Goal: Task Accomplishment & Management: Manage account settings

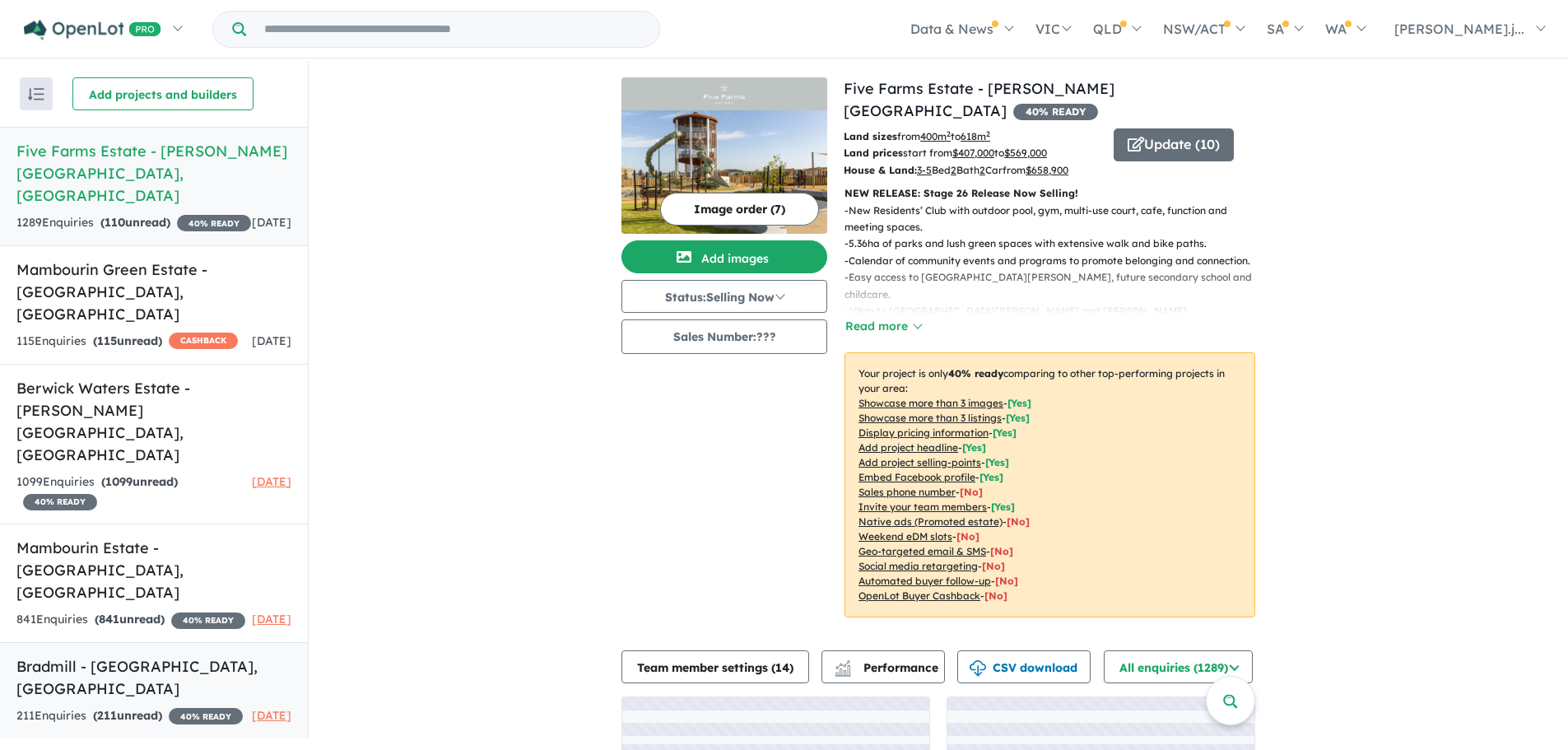
click at [162, 655] on h5 "Bradmill - [GEOGRAPHIC_DATA] , [GEOGRAPHIC_DATA]" at bounding box center [153, 678] width 275 height 45
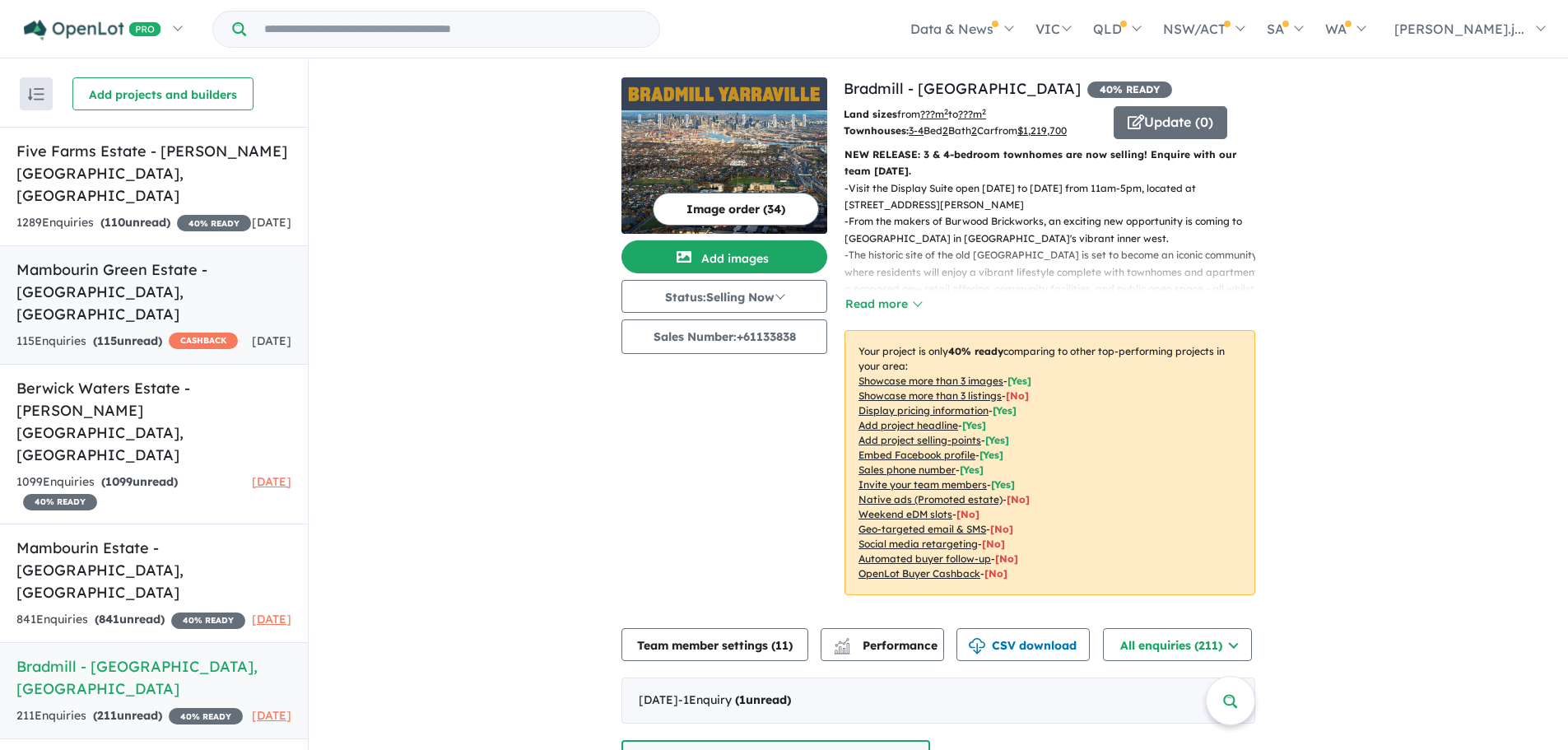
click at [187, 259] on h5 "Mambourin Green Estate - [GEOGRAPHIC_DATA] , [GEOGRAPHIC_DATA]" at bounding box center [153, 292] width 275 height 67
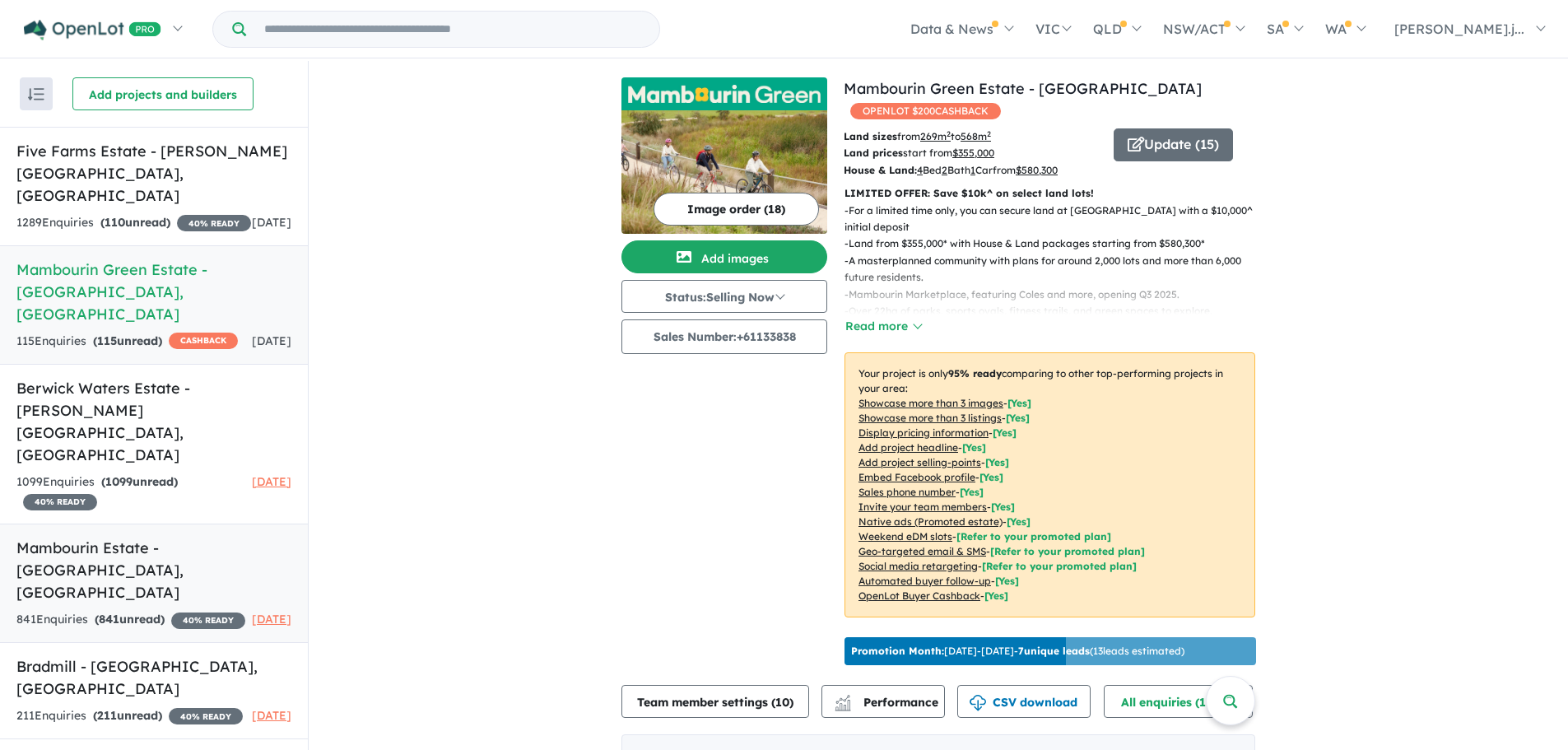
click at [190, 537] on h5 "Mambourin Estate - [GEOGRAPHIC_DATA] , [GEOGRAPHIC_DATA]" at bounding box center [153, 570] width 275 height 67
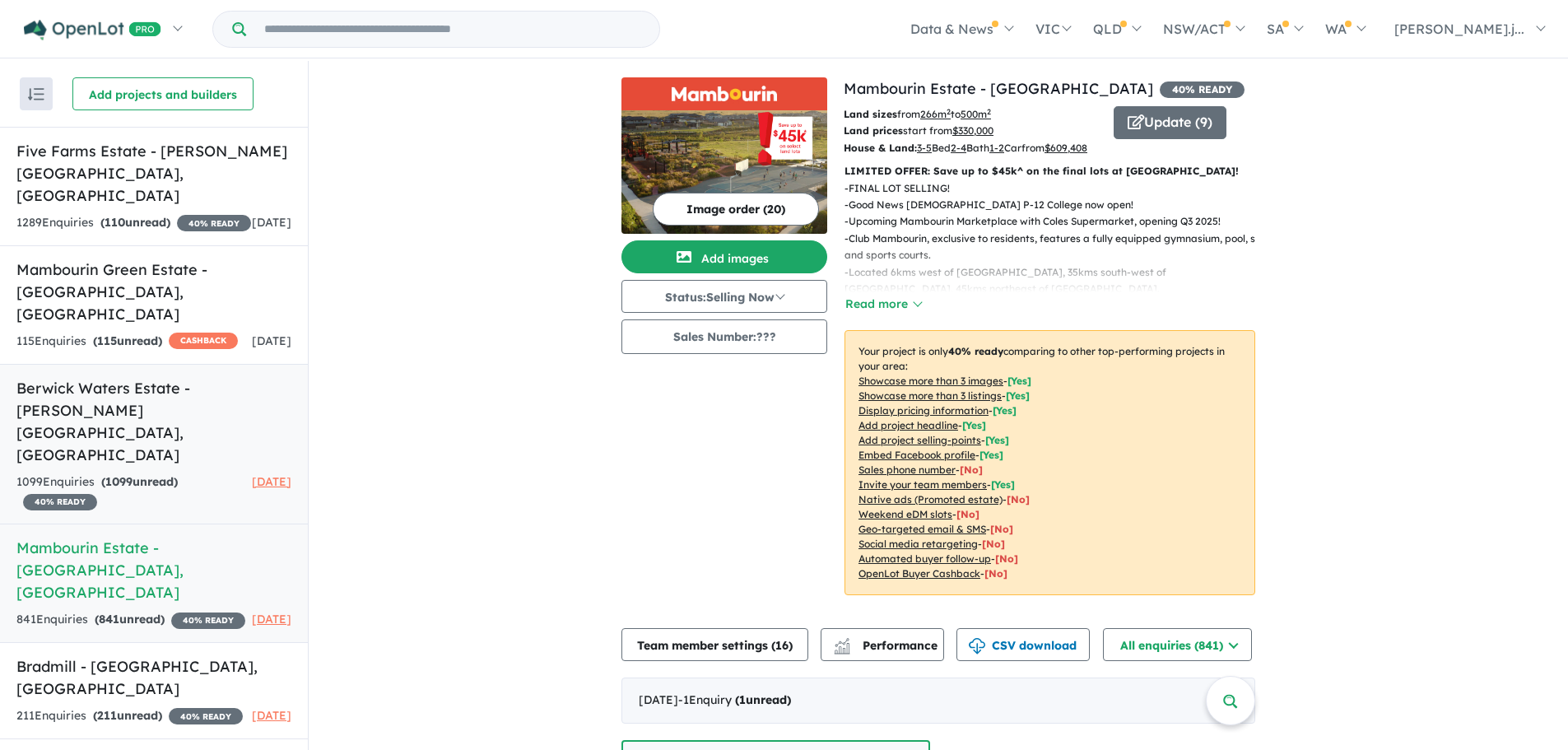
click at [174, 474] on strong "( 1099 unread)" at bounding box center [139, 481] width 77 height 15
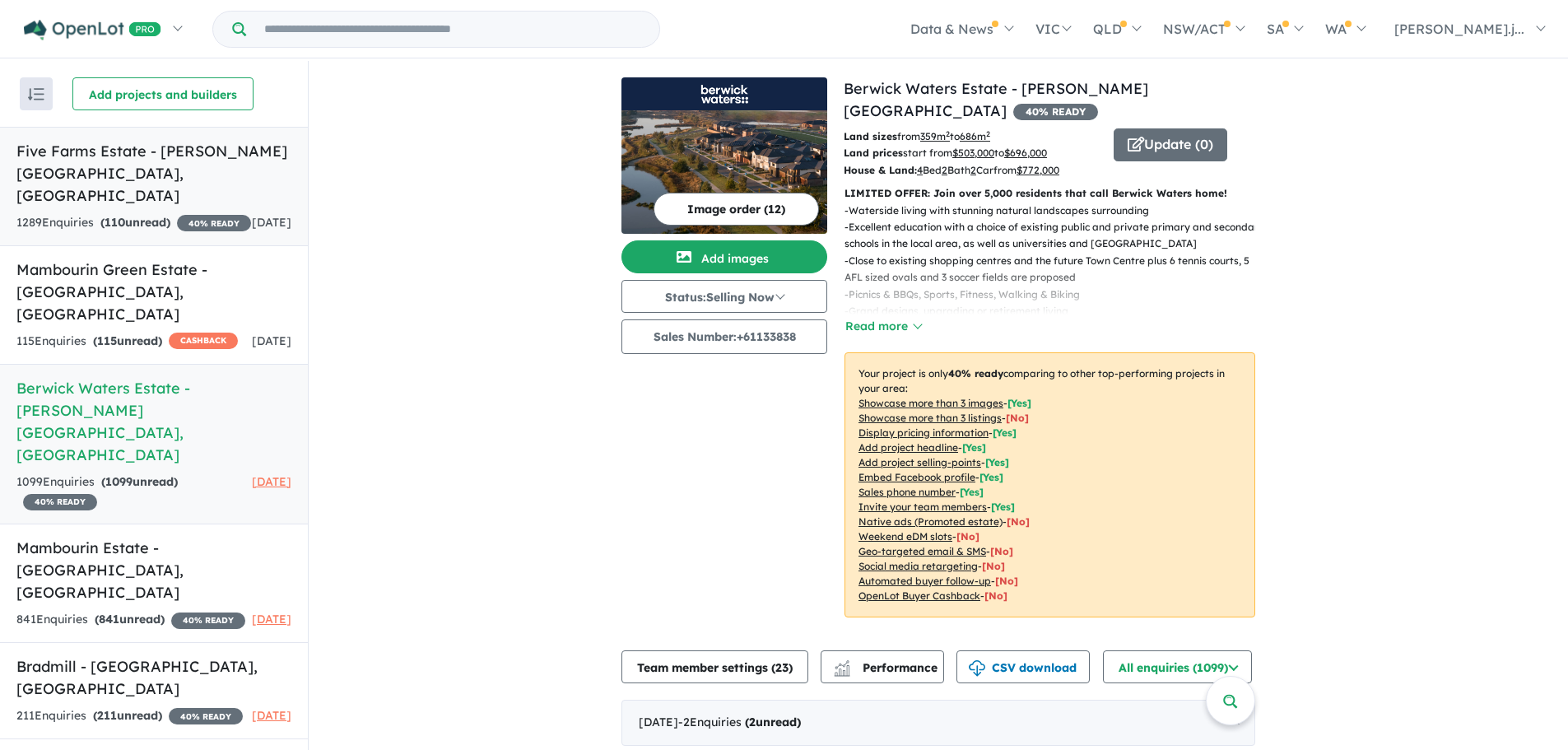
click at [157, 215] on strong "( 110 unread)" at bounding box center [136, 222] width 70 height 15
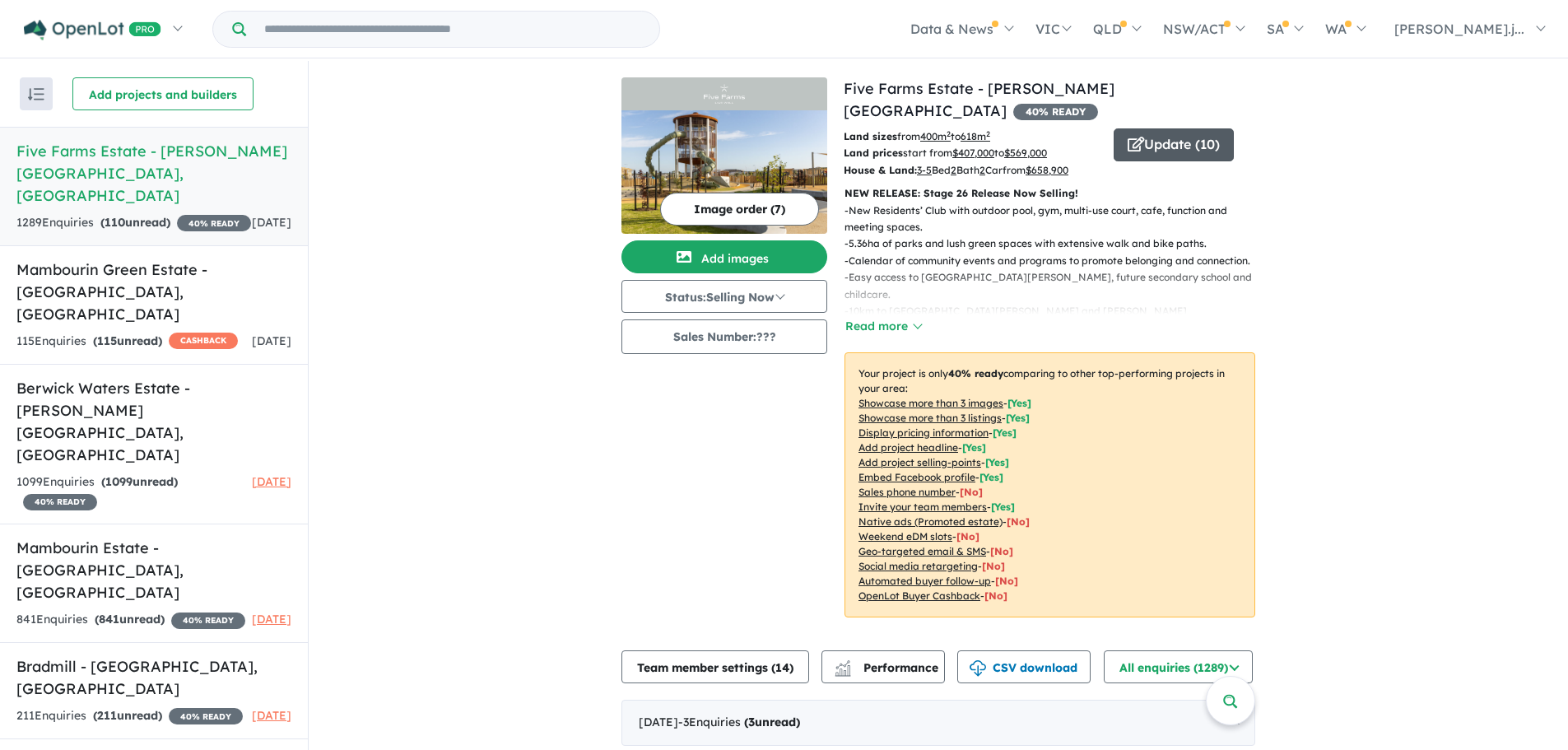
click at [1211, 129] on button "Update ( 10 )" at bounding box center [1174, 145] width 120 height 33
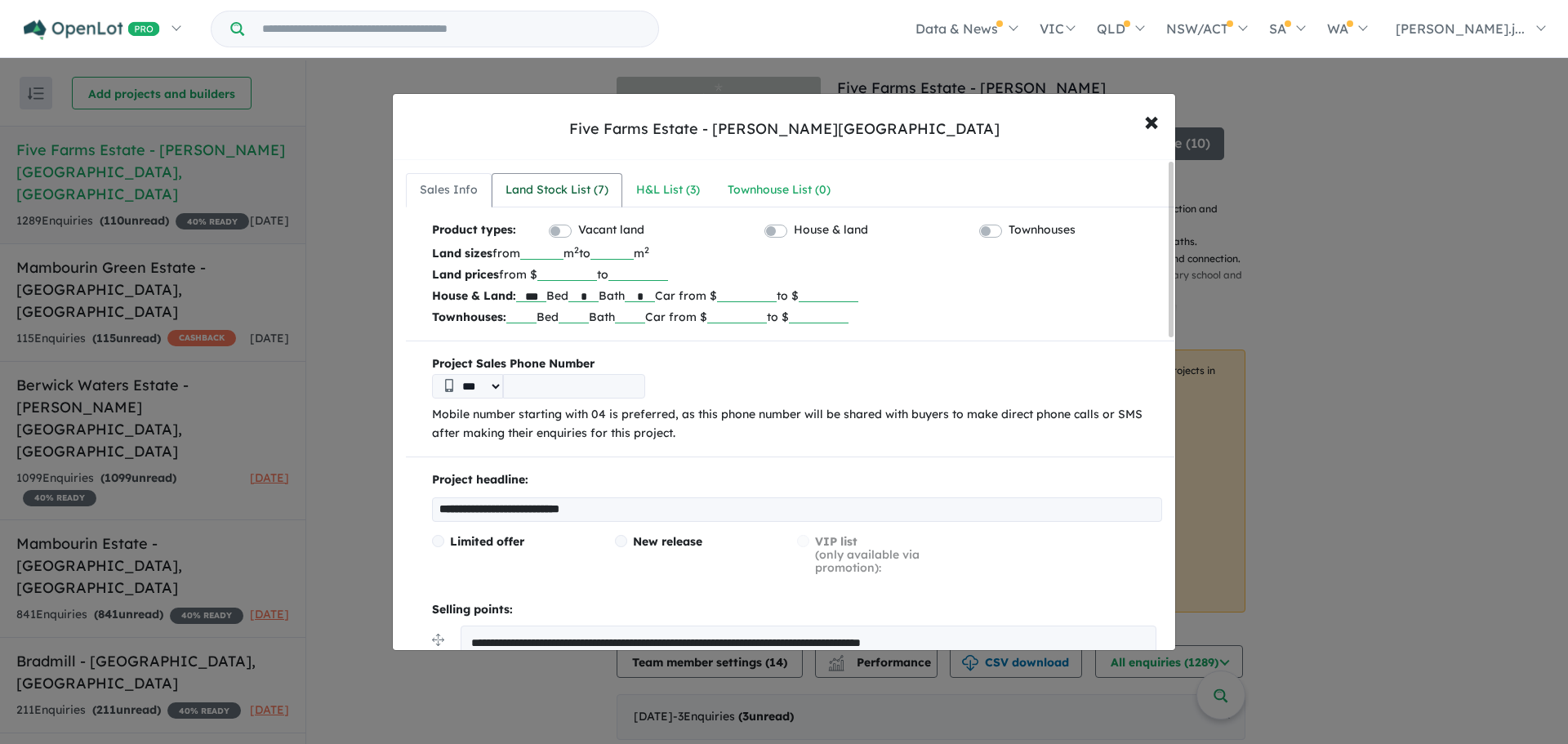
click at [575, 198] on div "Land Stock List ( 7 )" at bounding box center [557, 190] width 103 height 19
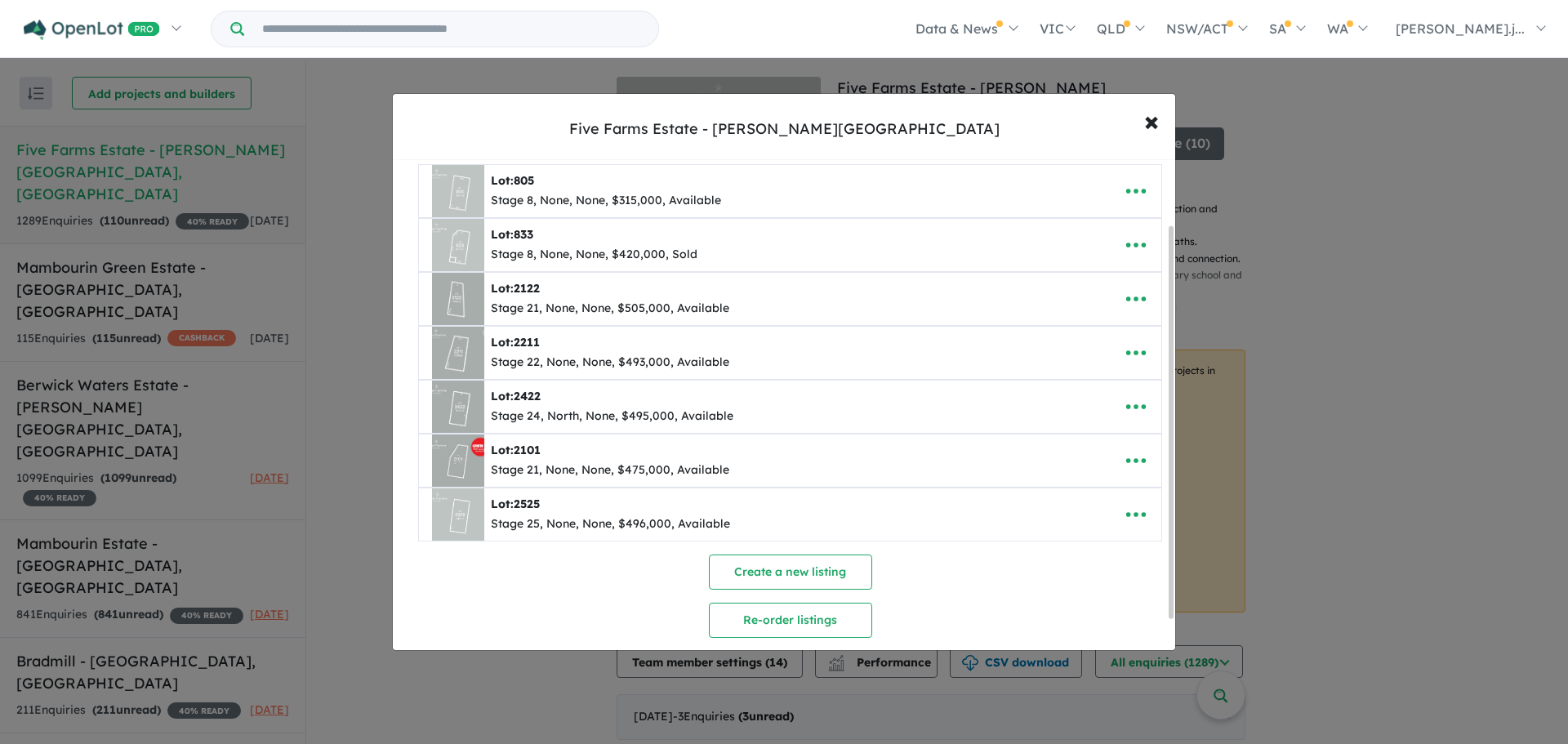
scroll to position [81, 0]
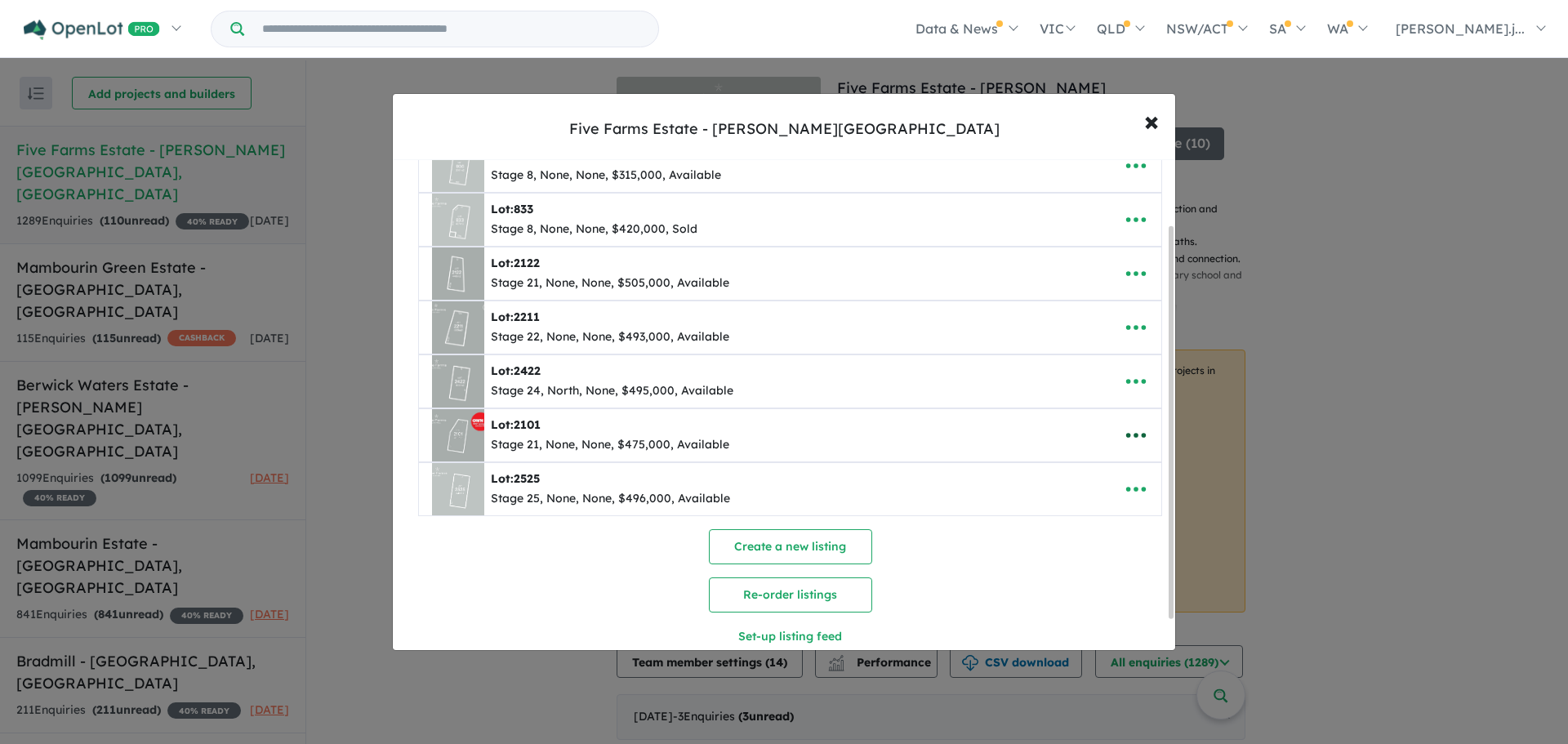
click at [1132, 437] on icon "button" at bounding box center [1136, 436] width 25 height 25
click at [1097, 482] on link "Edit" at bounding box center [1100, 476] width 121 height 37
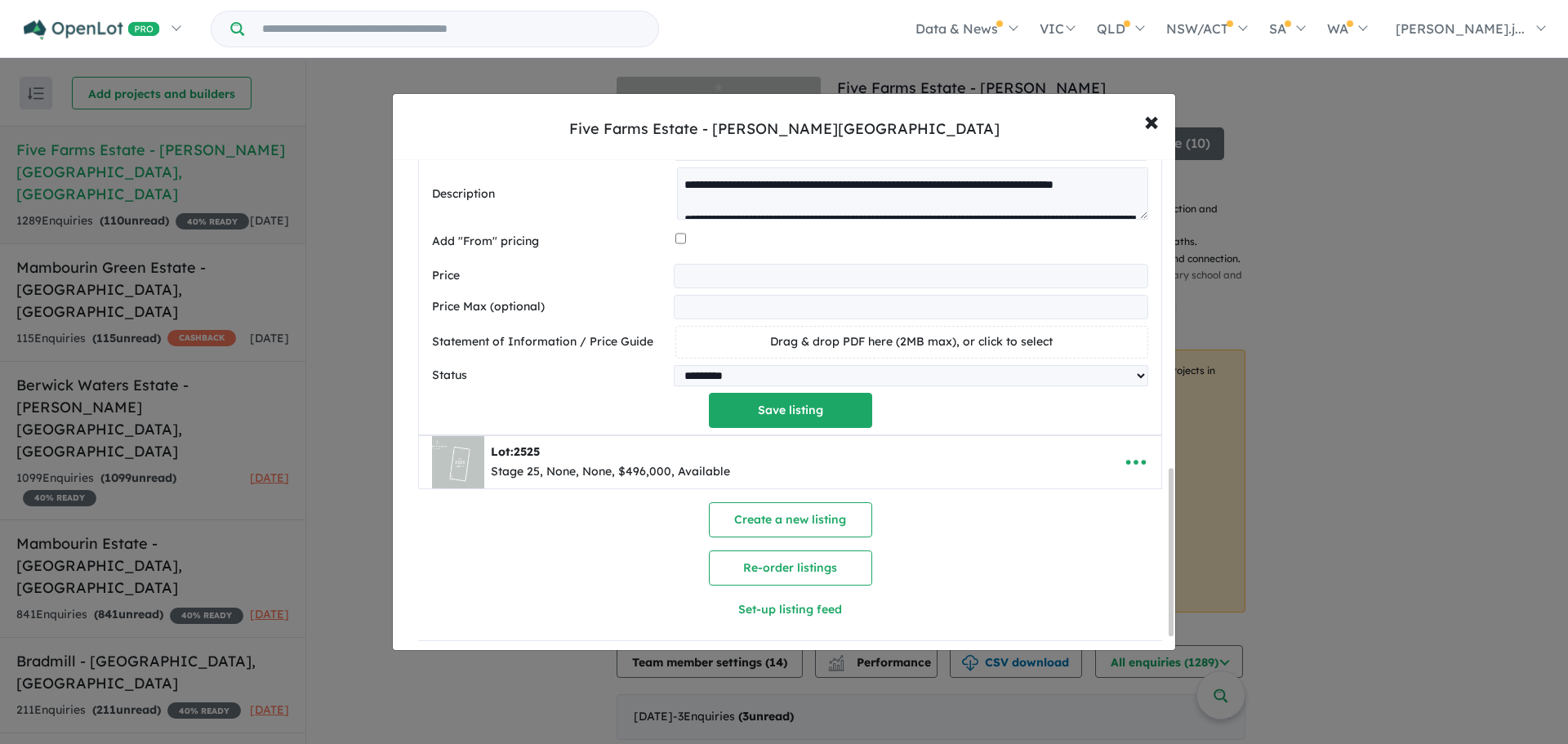
scroll to position [945, 0]
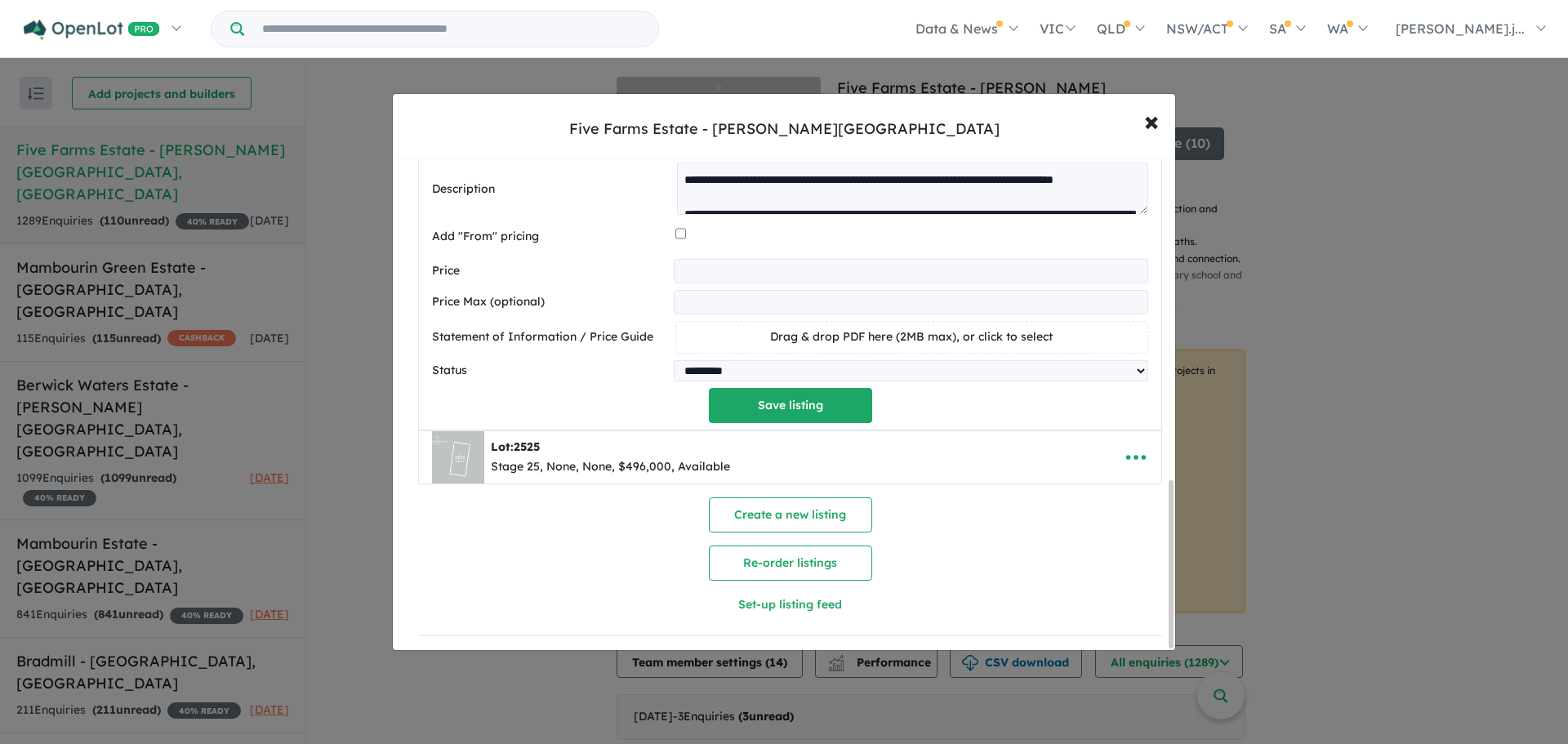
click at [937, 552] on div "Create a new listing Re-order listings Set-up listing feed" at bounding box center [790, 560] width 744 height 125
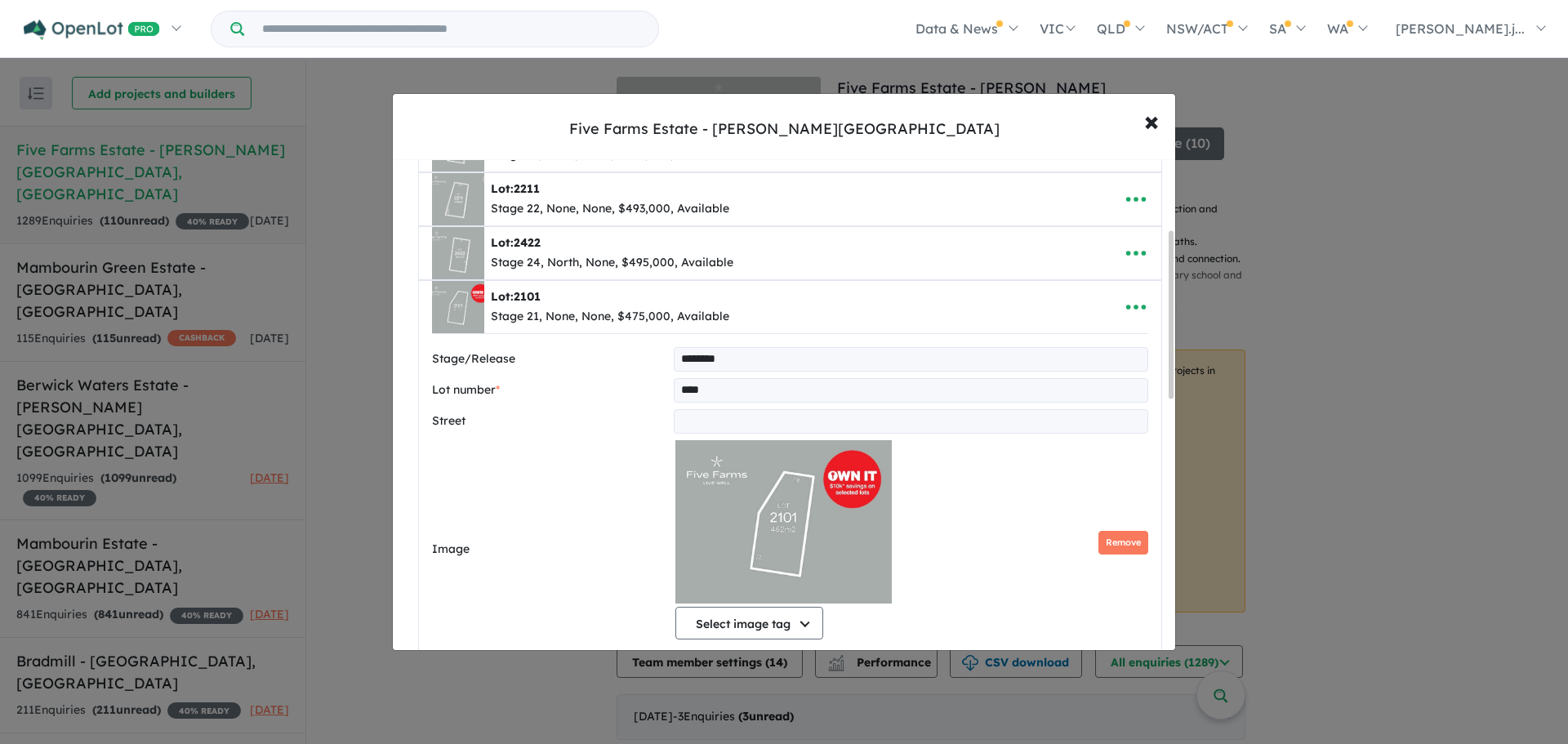
scroll to position [128, 0]
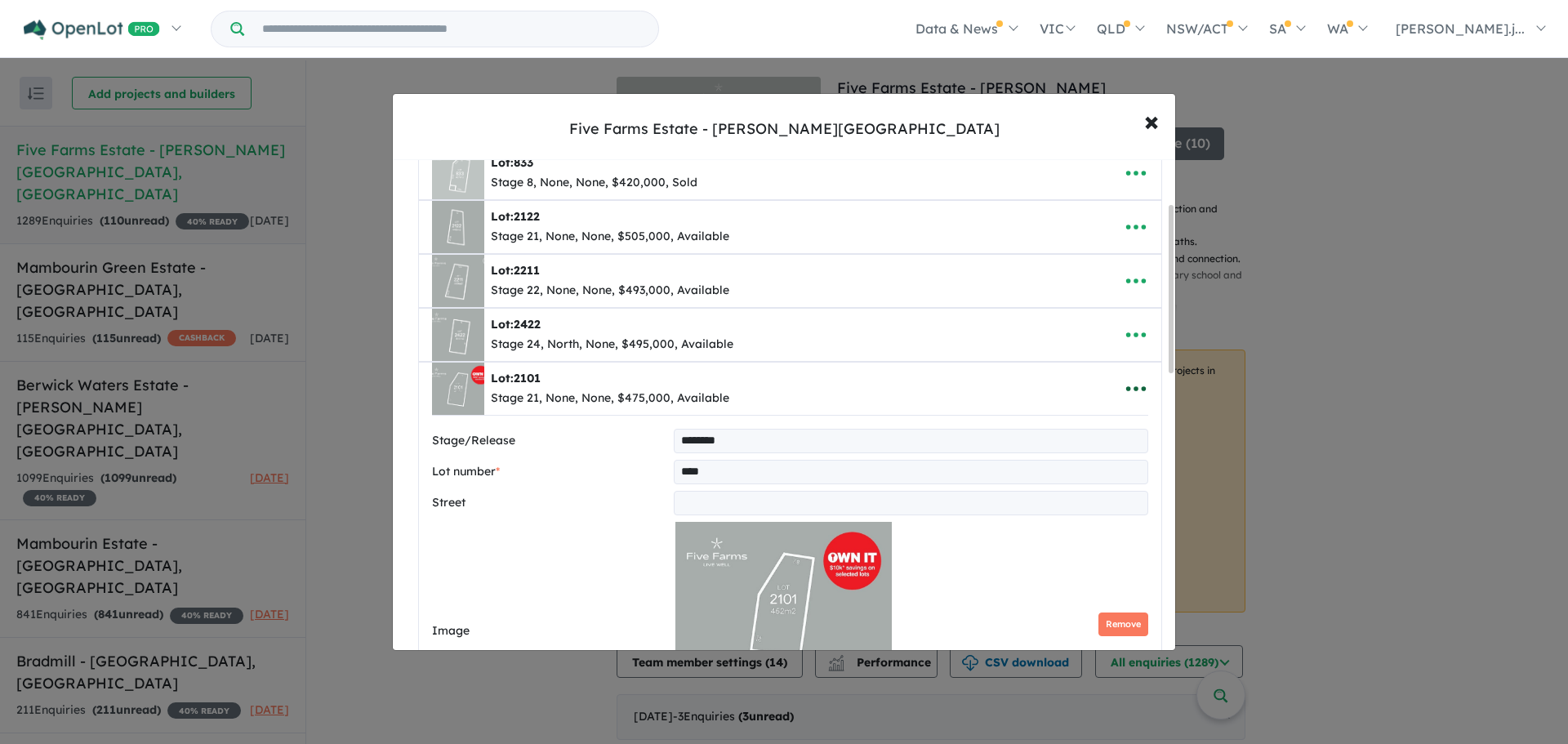
click at [1131, 399] on icon "button" at bounding box center [1136, 389] width 25 height 25
click at [1098, 464] on link "Remove" at bounding box center [1100, 466] width 121 height 37
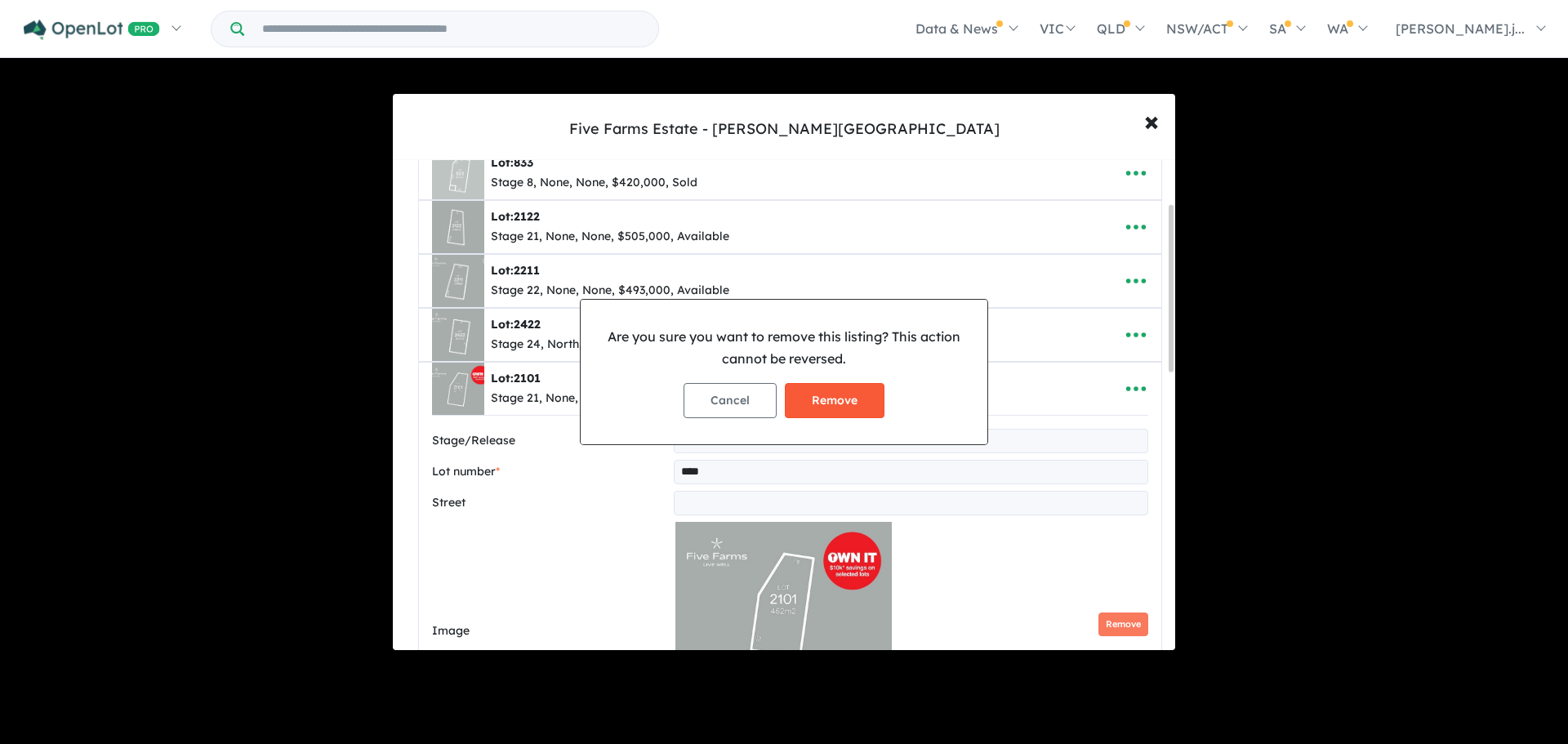
click at [816, 395] on button "Remove" at bounding box center [834, 401] width 100 height 35
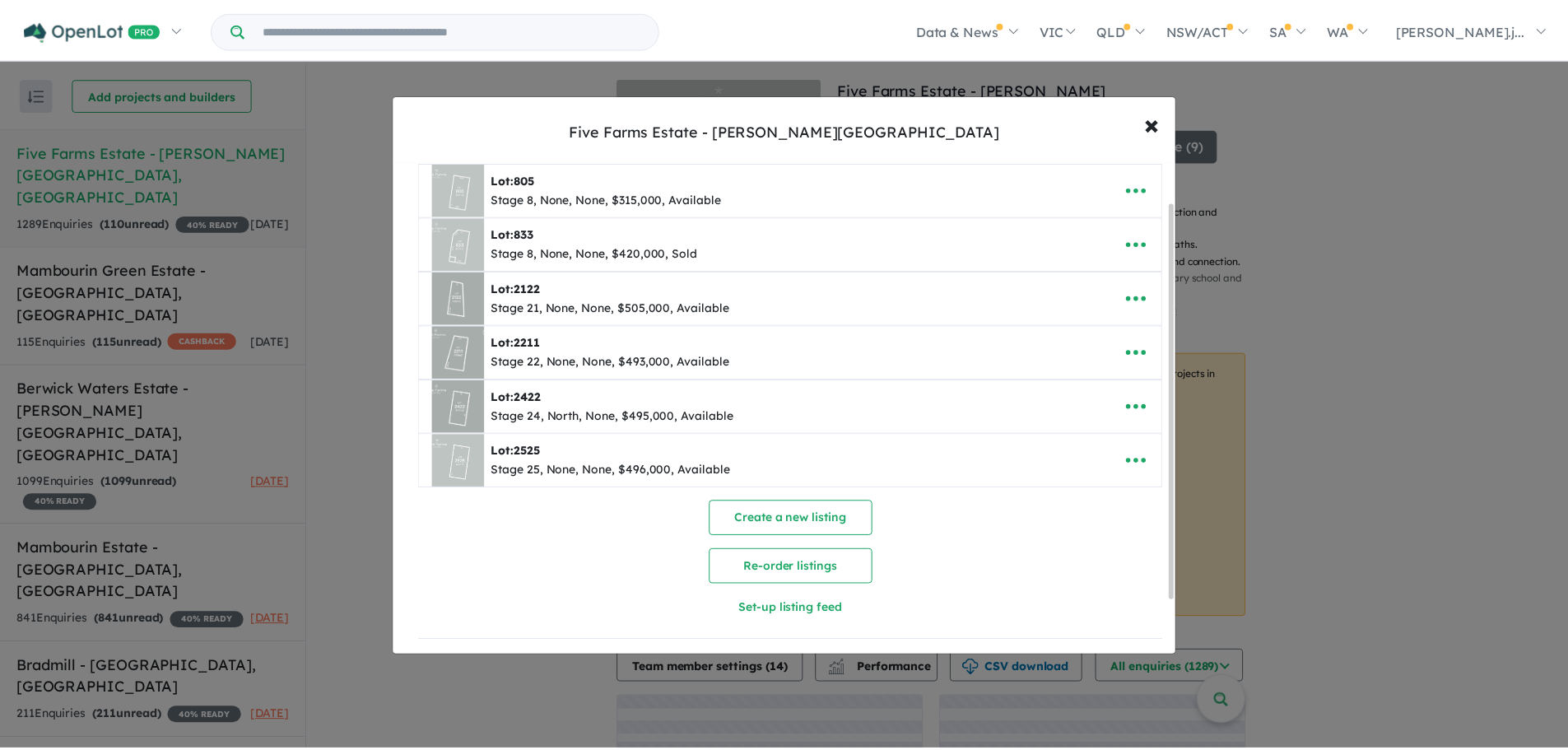
scroll to position [0, 0]
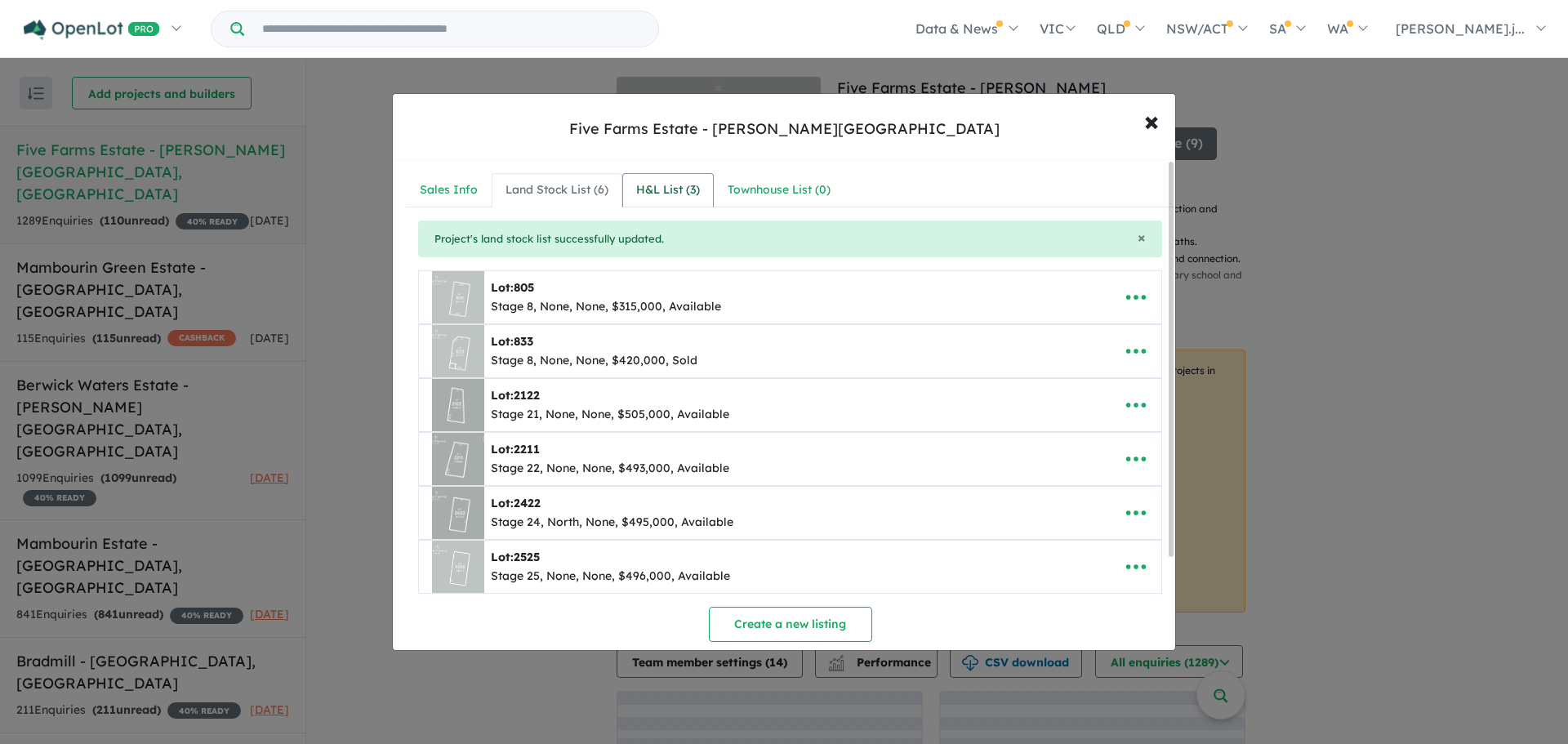
click at [683, 186] on div "H&L List ( 3 )" at bounding box center [668, 190] width 64 height 19
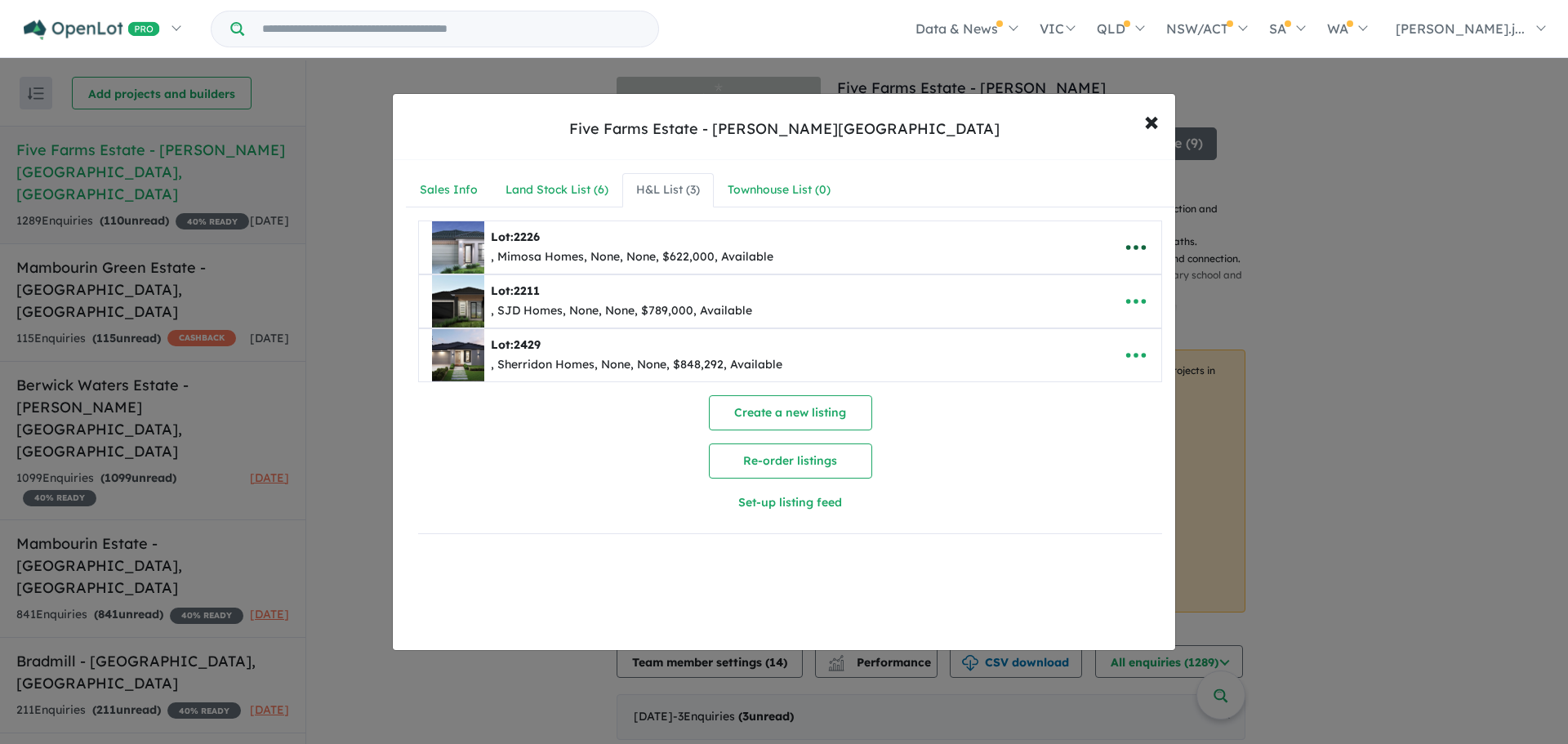
click at [1135, 244] on icon "button" at bounding box center [1136, 248] width 25 height 25
click at [1094, 316] on link "Remove" at bounding box center [1100, 325] width 121 height 37
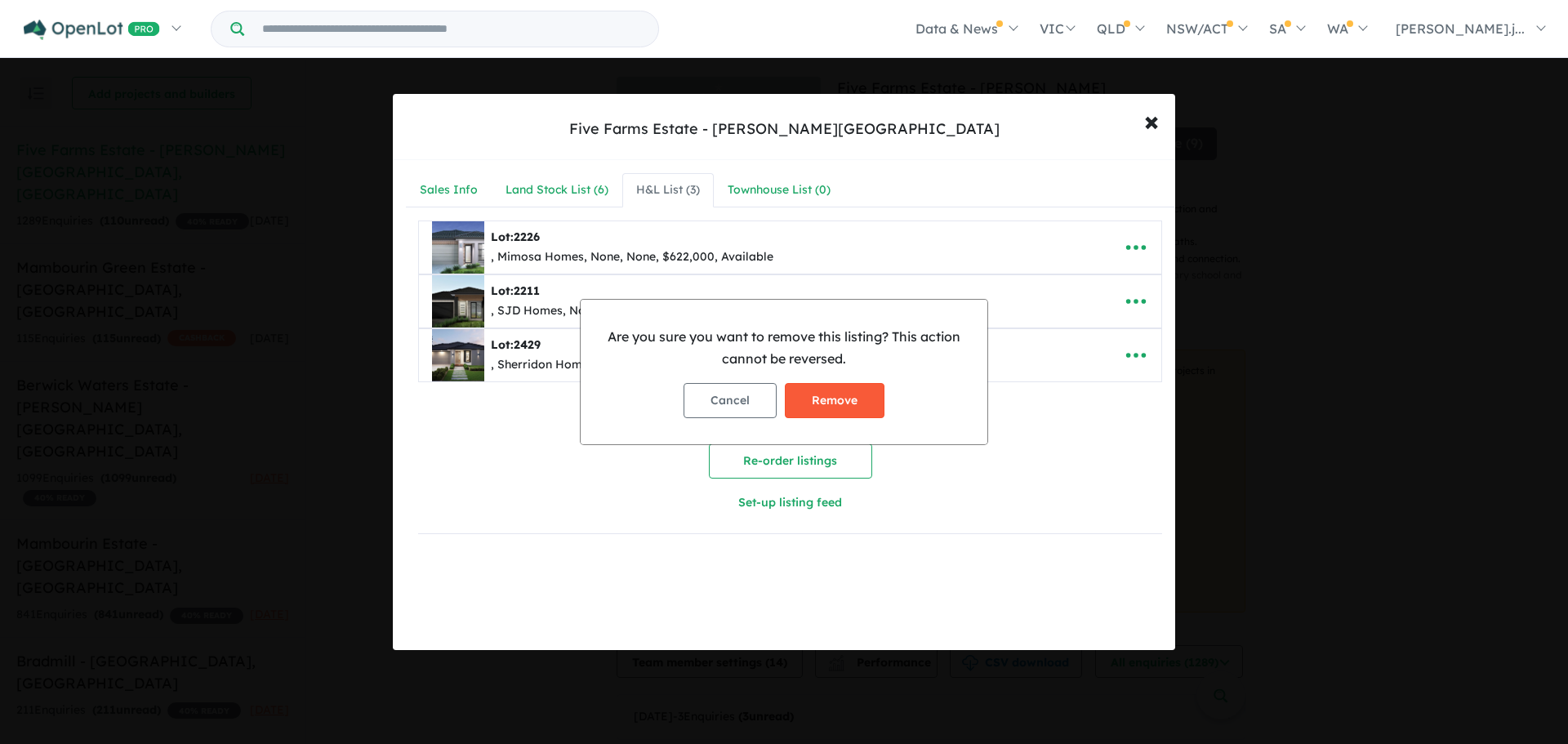
click at [848, 402] on button "Remove" at bounding box center [834, 401] width 100 height 35
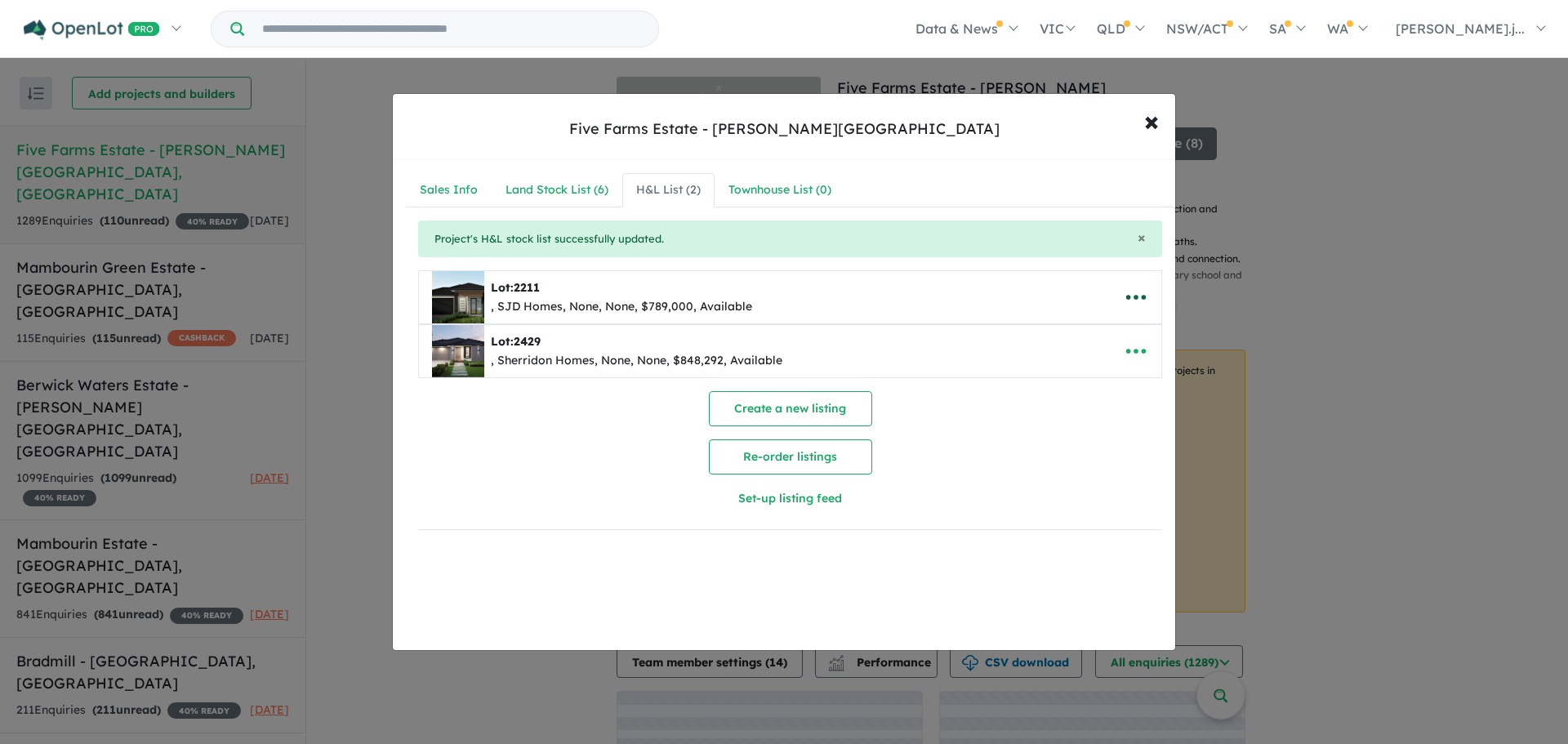
click at [1138, 300] on icon "button" at bounding box center [1136, 298] width 25 height 25
click at [1099, 372] on link "Remove" at bounding box center [1100, 375] width 121 height 37
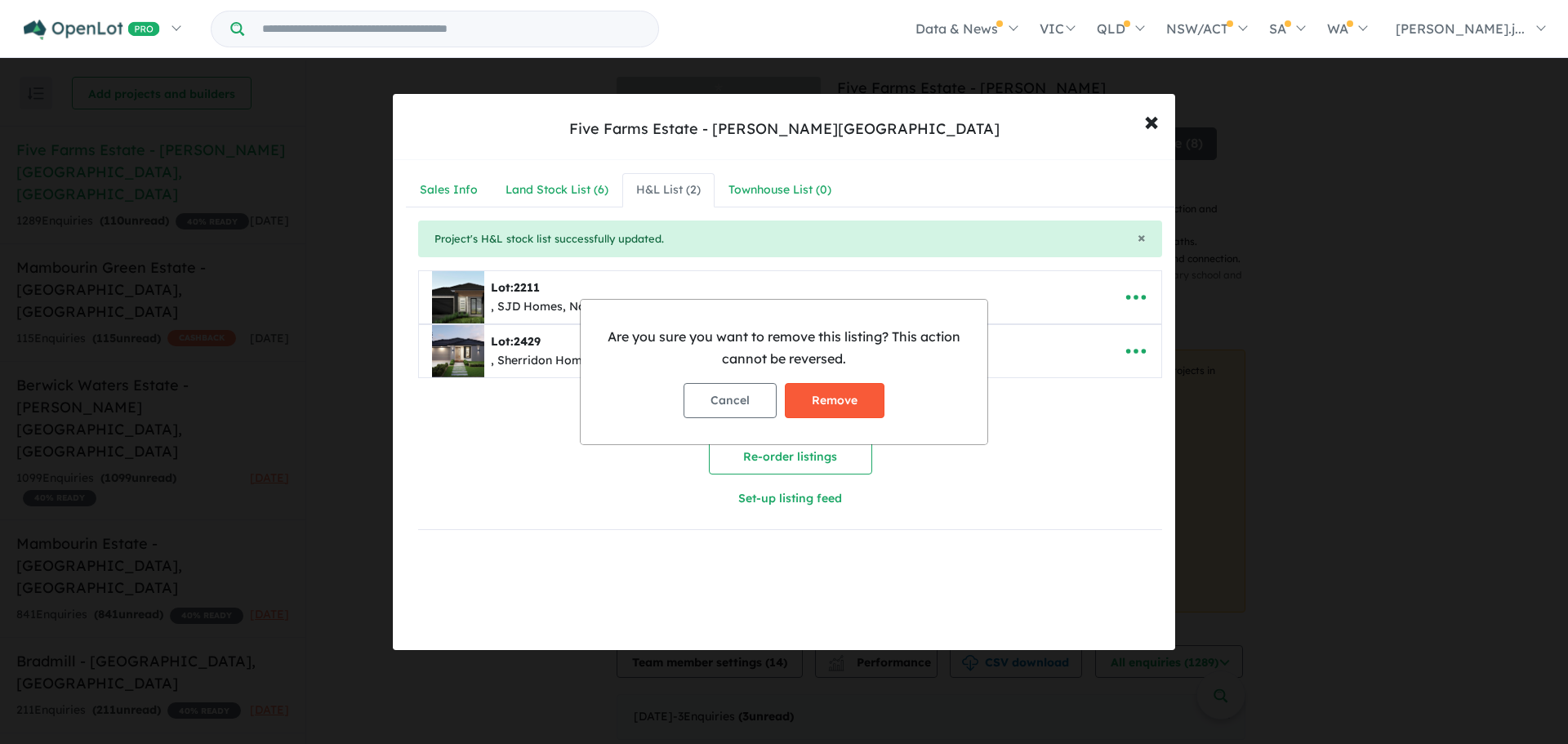
click at [849, 400] on button "Remove" at bounding box center [834, 401] width 100 height 35
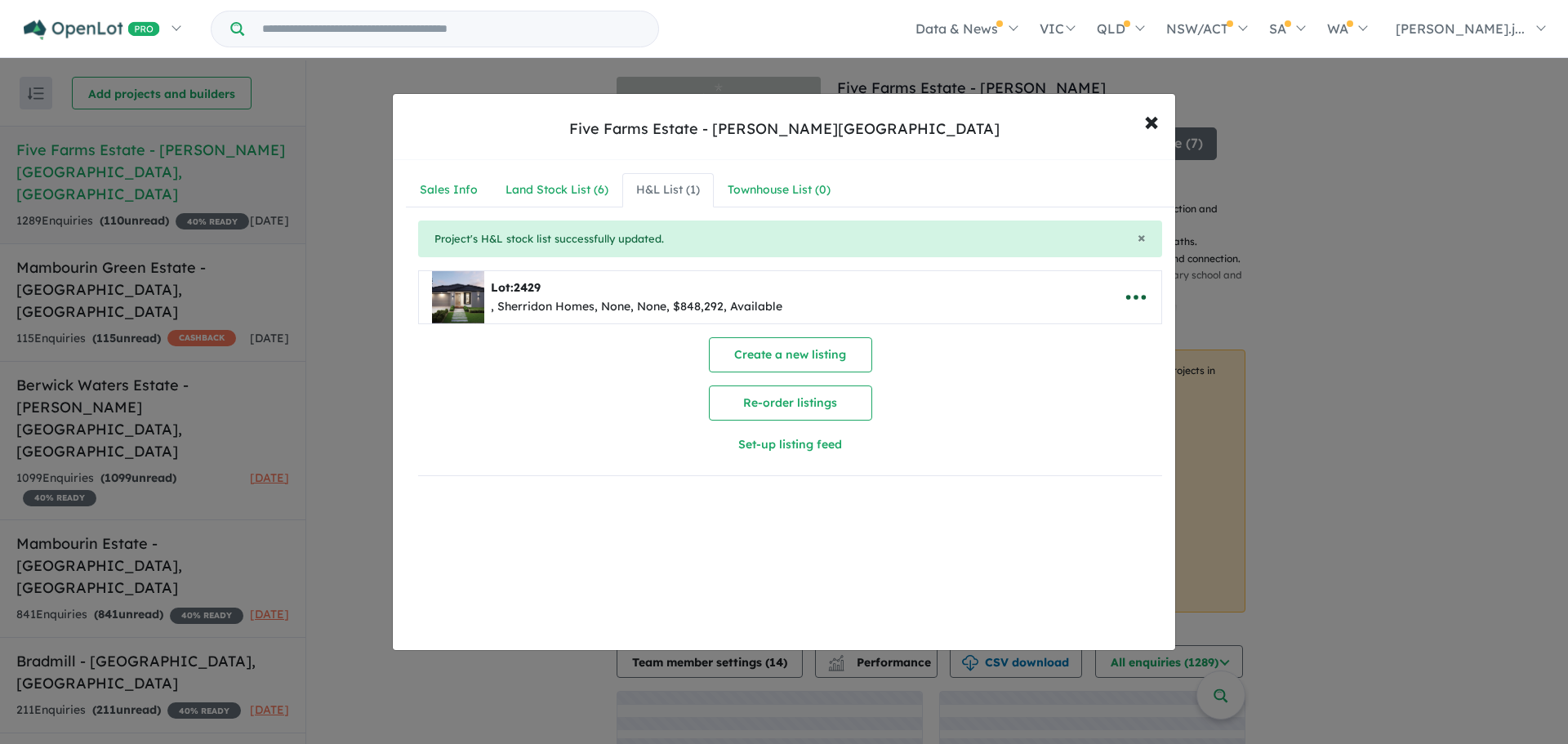
click at [1135, 296] on icon "button" at bounding box center [1136, 298] width 25 height 25
click at [1058, 373] on link "Remove" at bounding box center [1100, 375] width 121 height 37
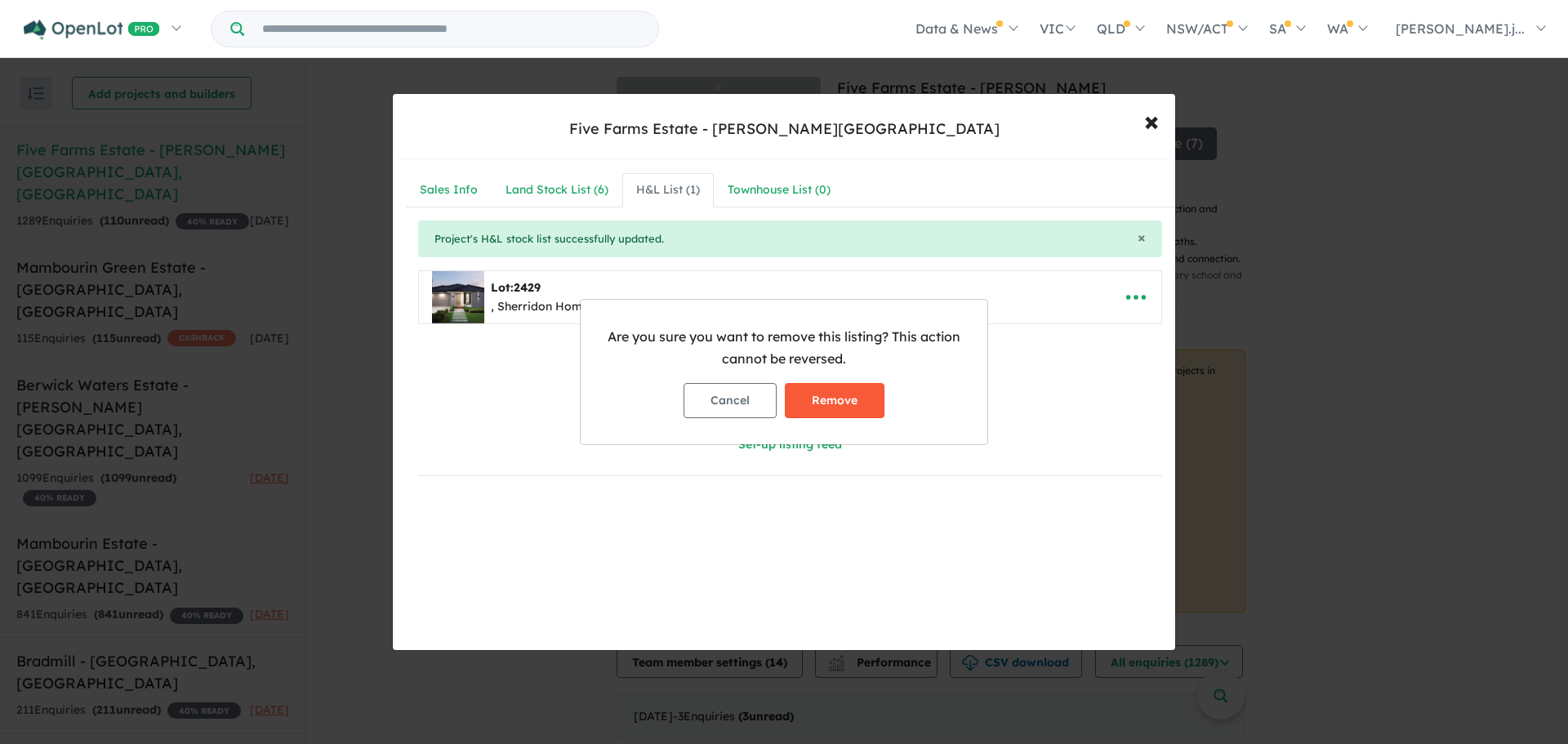
click at [843, 402] on button "Remove" at bounding box center [834, 401] width 100 height 35
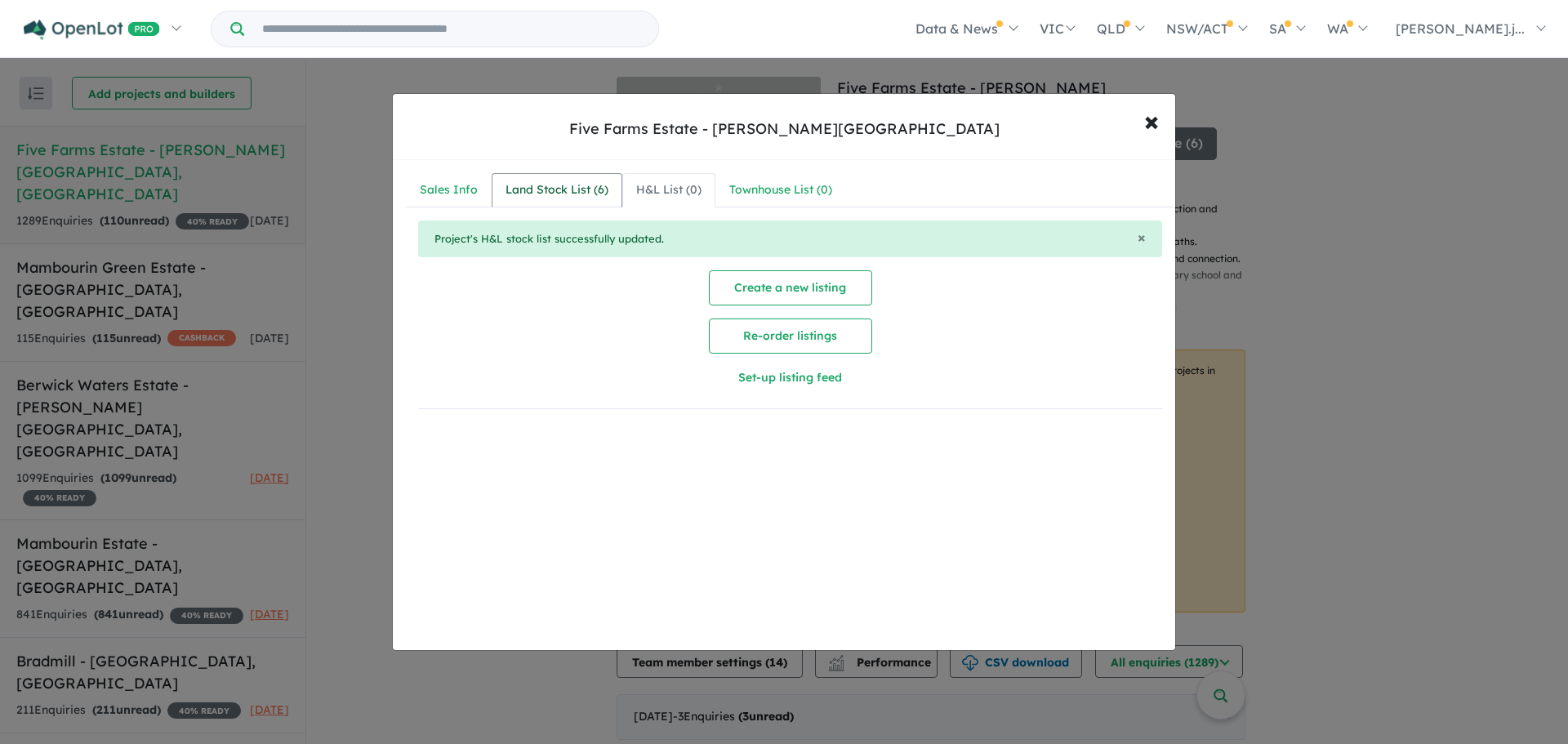
click at [575, 187] on div "Land Stock List ( 6 )" at bounding box center [557, 190] width 103 height 19
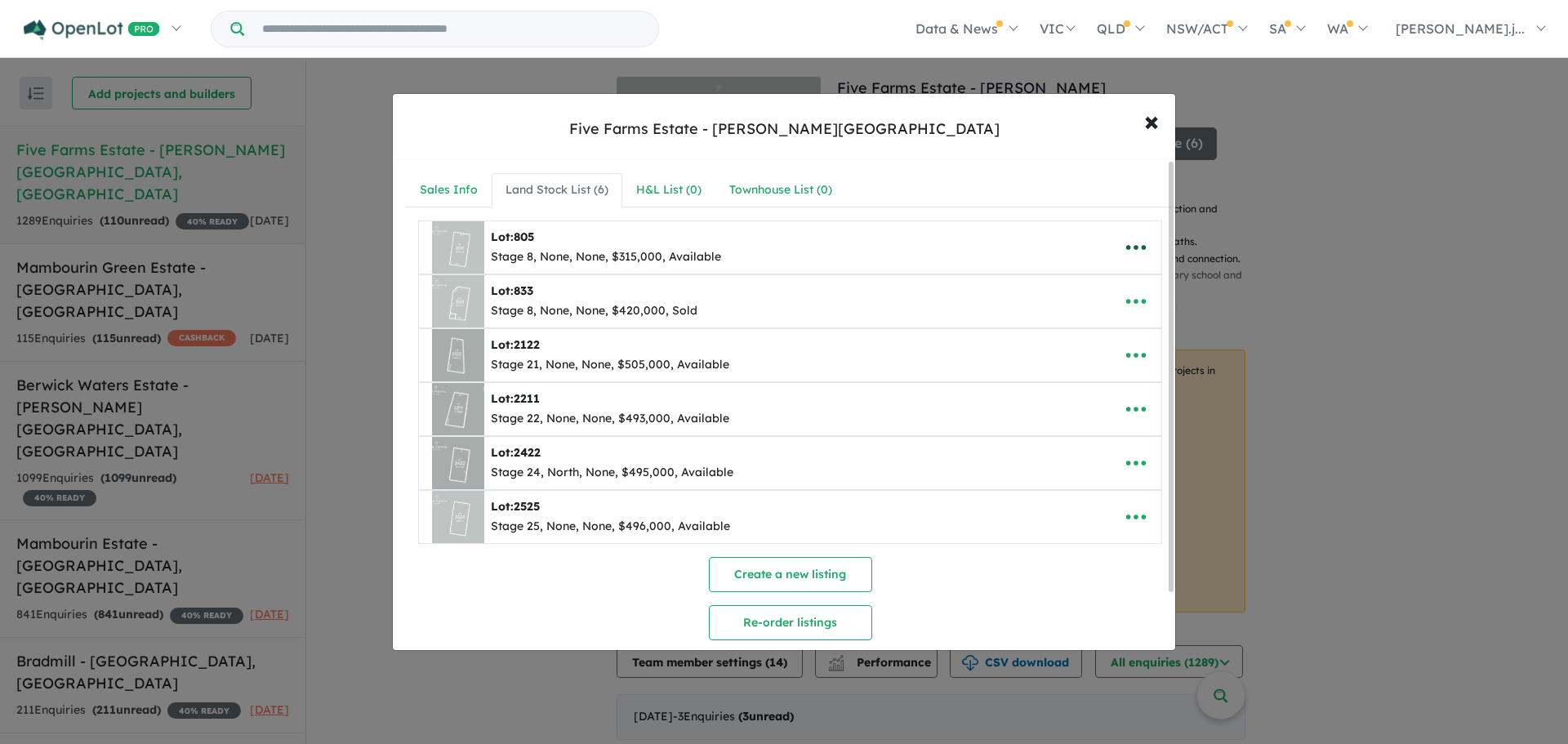
click at [1132, 250] on icon "button" at bounding box center [1136, 248] width 25 height 25
click at [1121, 329] on link "Remove" at bounding box center [1100, 325] width 121 height 37
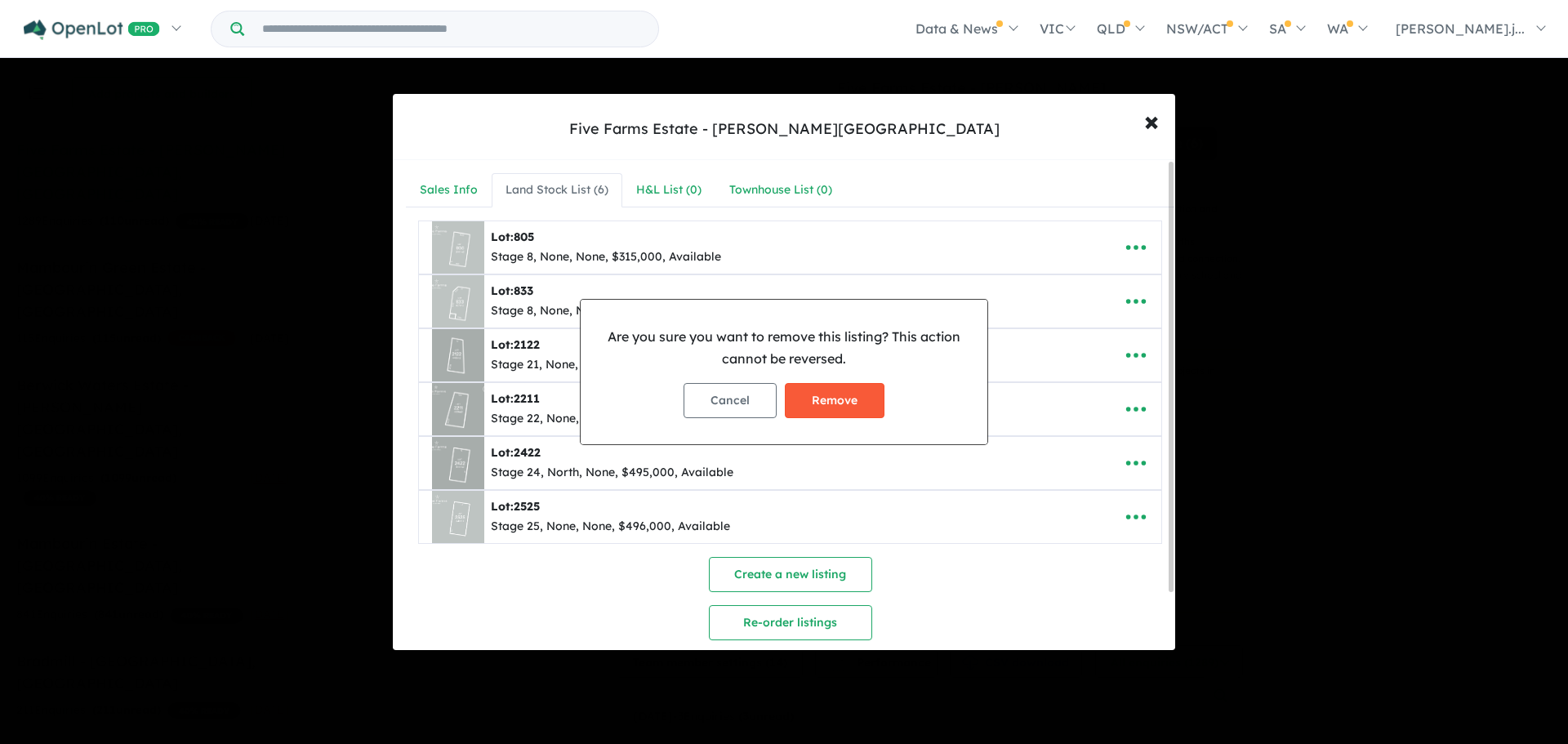
click at [838, 406] on button "Remove" at bounding box center [834, 401] width 100 height 35
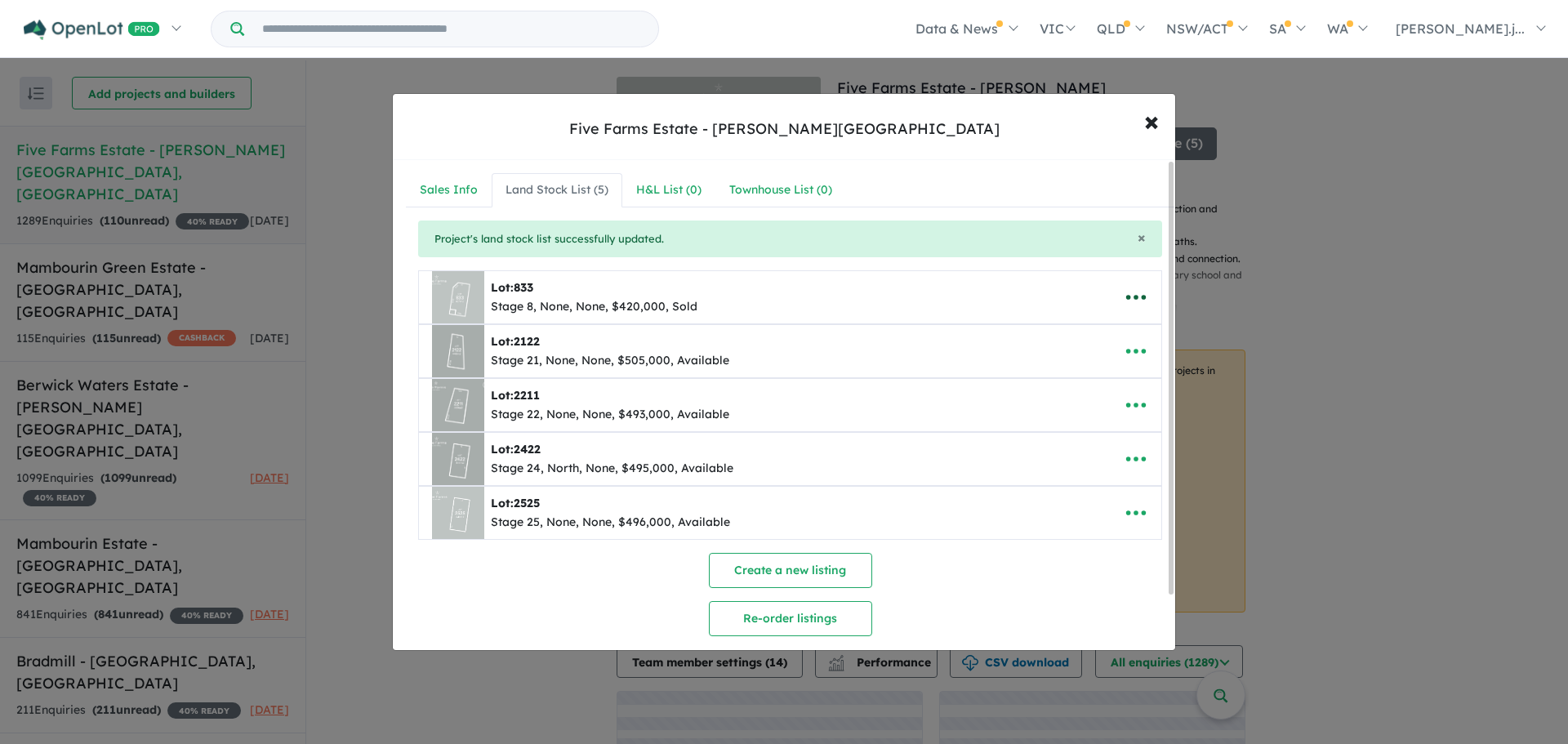
click at [1131, 296] on icon "button" at bounding box center [1136, 298] width 19 height 5
click at [1092, 377] on link "Remove" at bounding box center [1100, 375] width 121 height 37
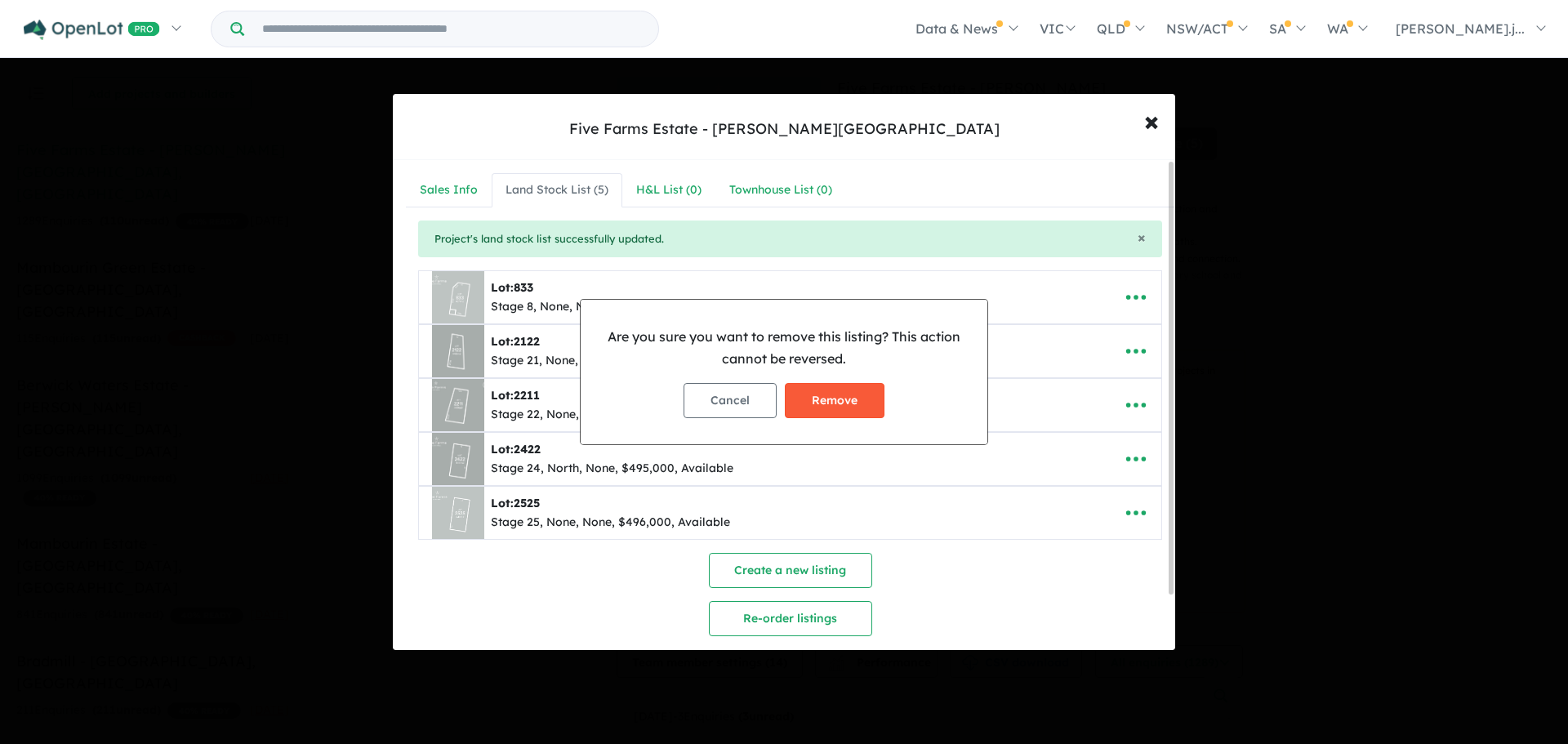
click at [841, 398] on button "Remove" at bounding box center [834, 401] width 100 height 35
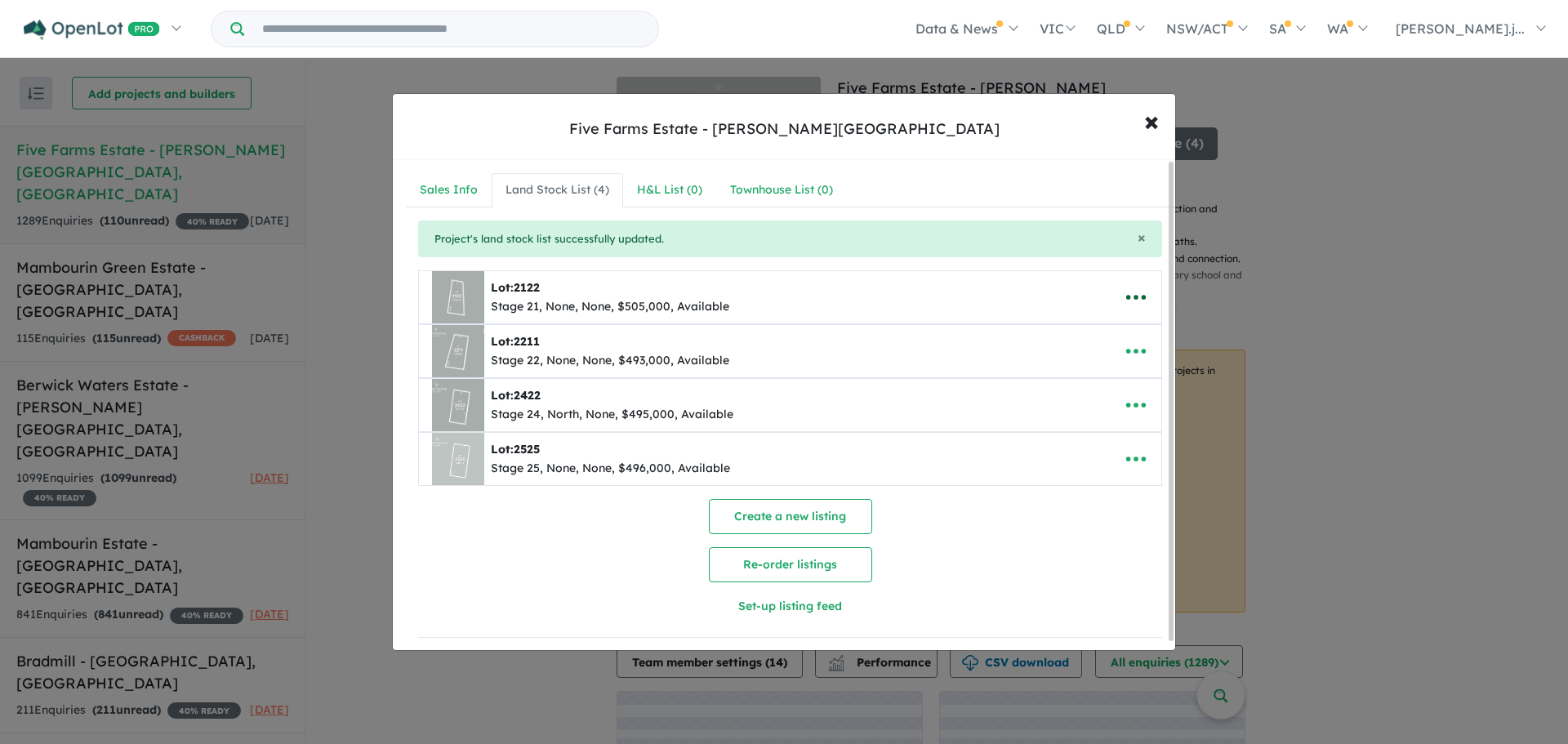
click at [1133, 289] on icon "button" at bounding box center [1136, 298] width 25 height 25
click at [1083, 373] on link "Remove" at bounding box center [1100, 375] width 121 height 37
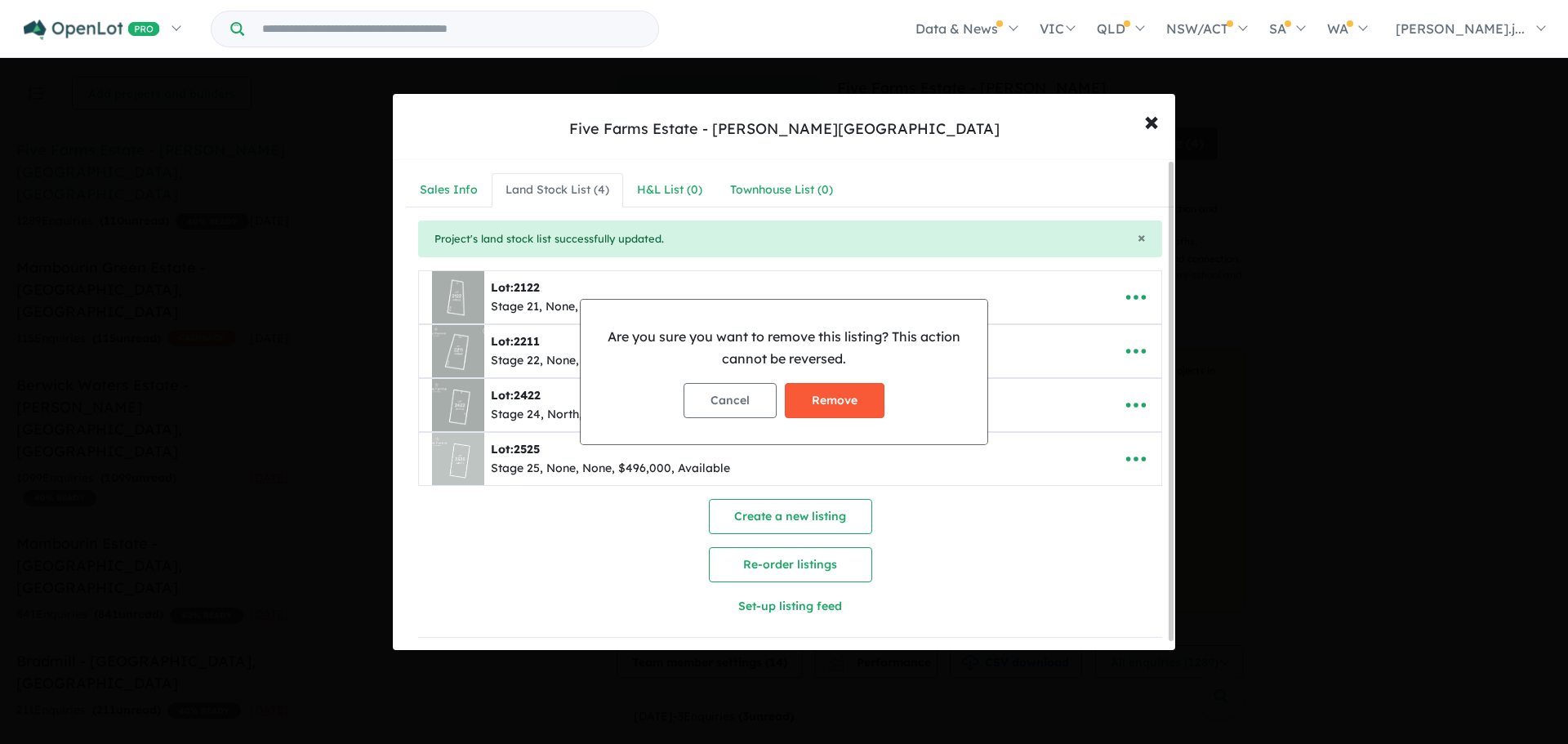
click at [870, 403] on button "Remove" at bounding box center [834, 401] width 100 height 35
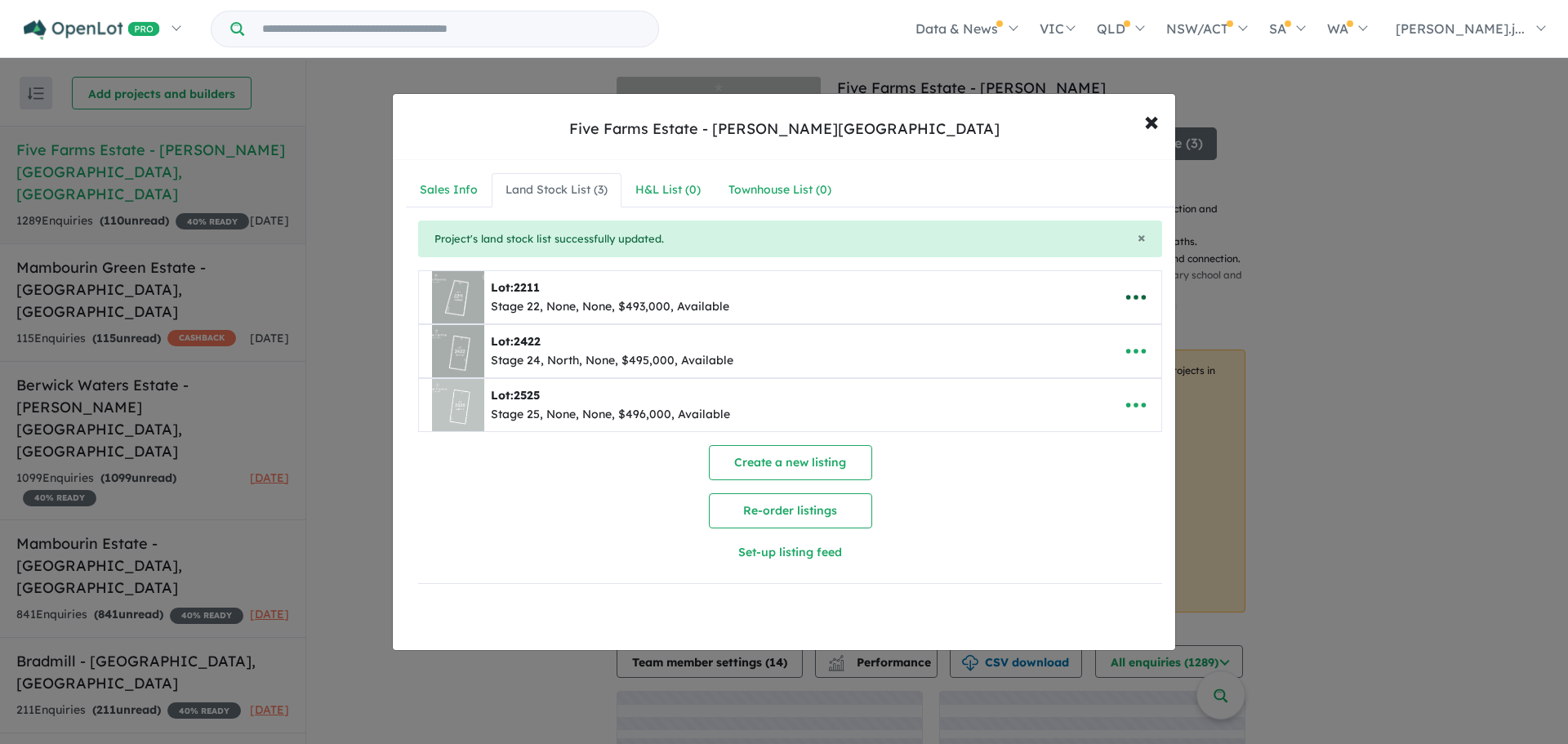
click at [1136, 296] on icon "button" at bounding box center [1136, 298] width 25 height 25
click at [1061, 380] on link "Remove" at bounding box center [1100, 375] width 121 height 37
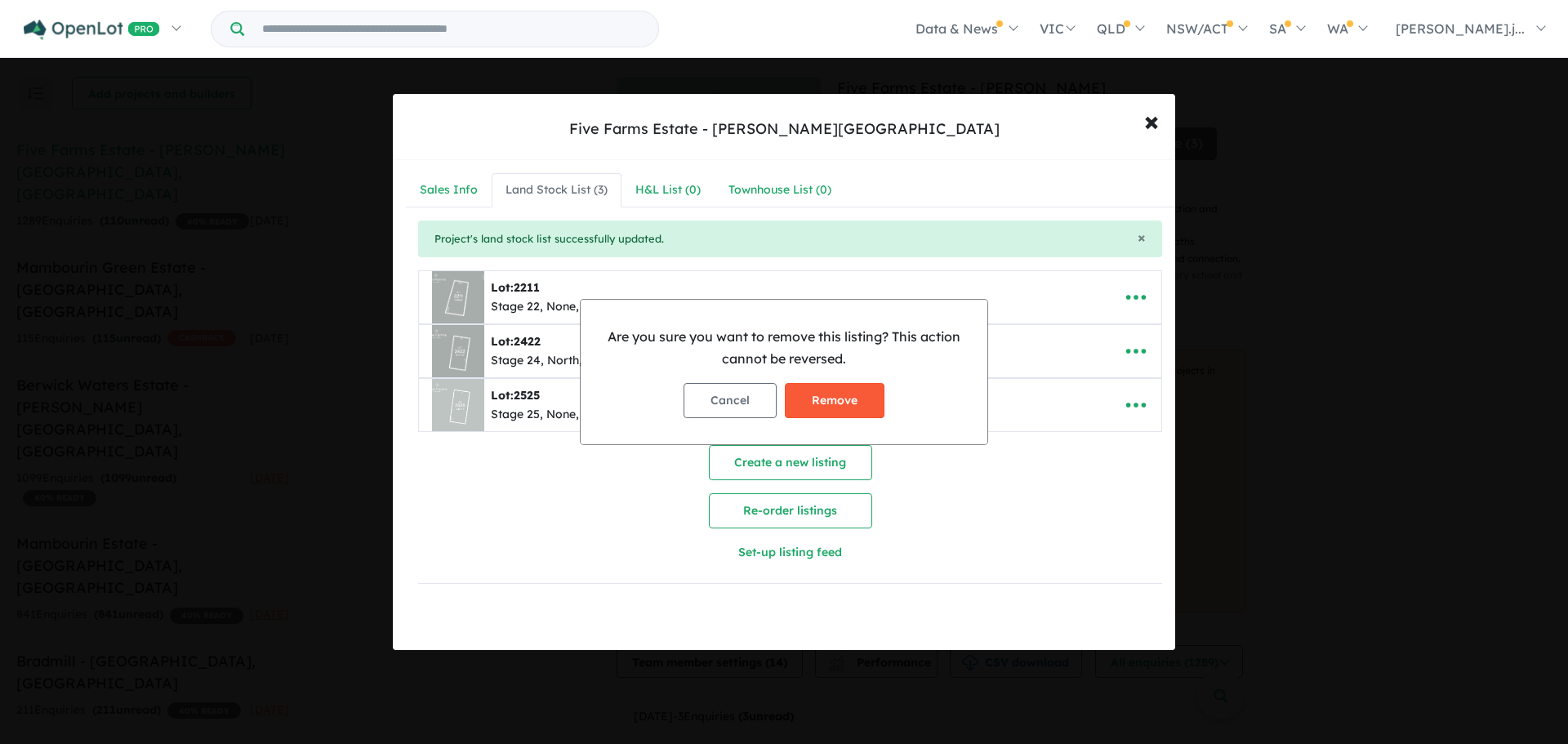
click at [856, 398] on button "Remove" at bounding box center [834, 401] width 100 height 35
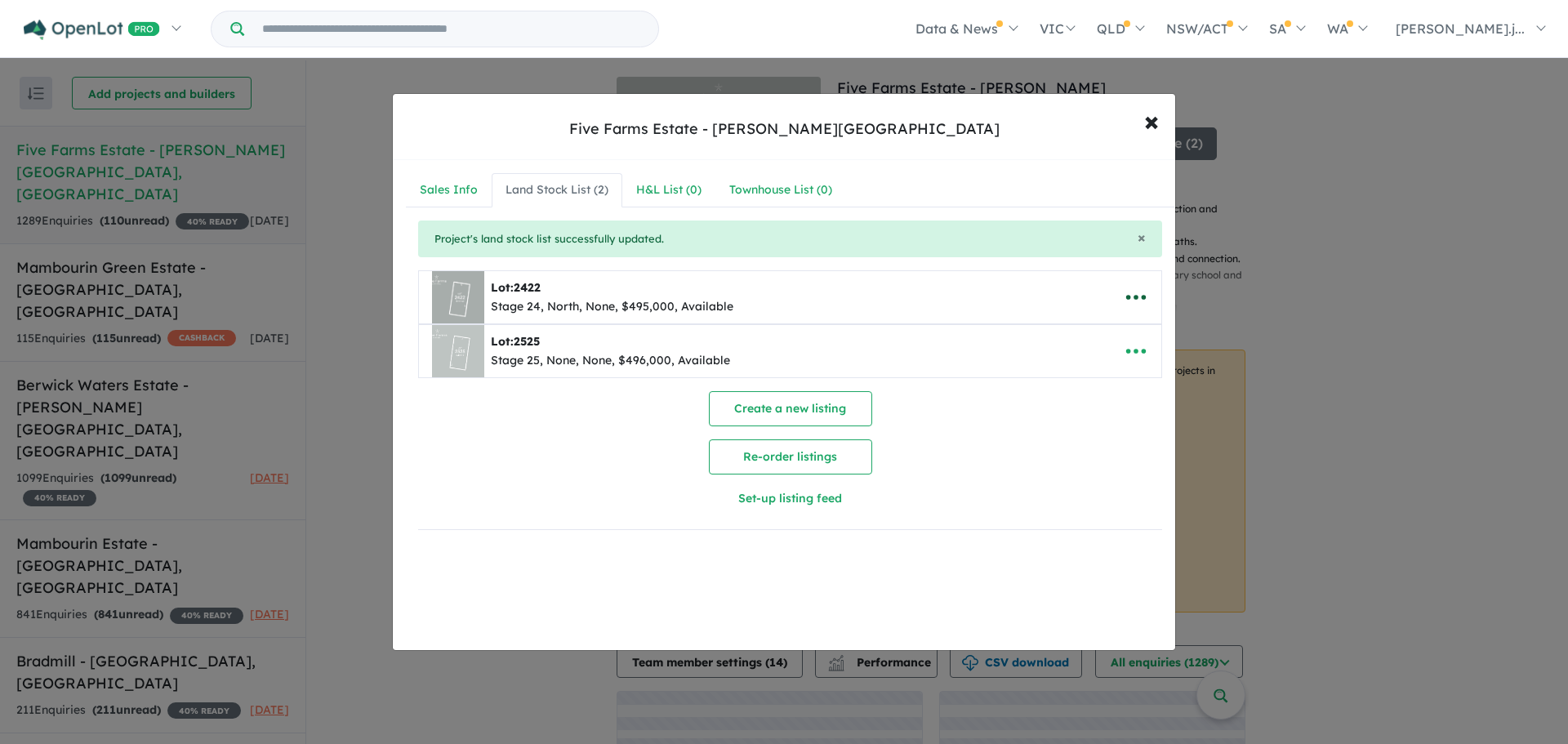
click at [1132, 300] on icon "button" at bounding box center [1136, 298] width 25 height 25
click at [1069, 387] on link "Remove" at bounding box center [1100, 375] width 121 height 37
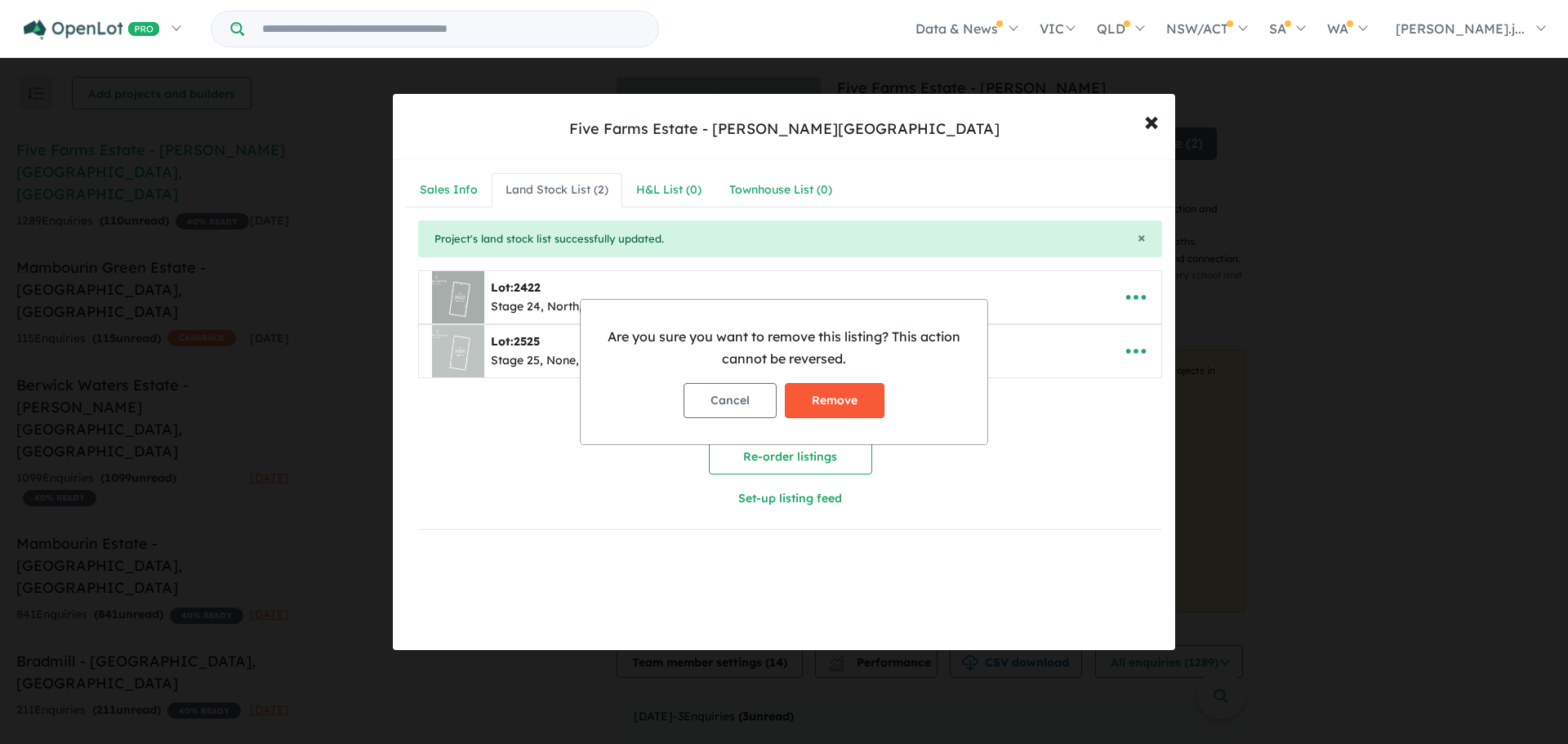
click at [855, 410] on button "Remove" at bounding box center [834, 401] width 100 height 35
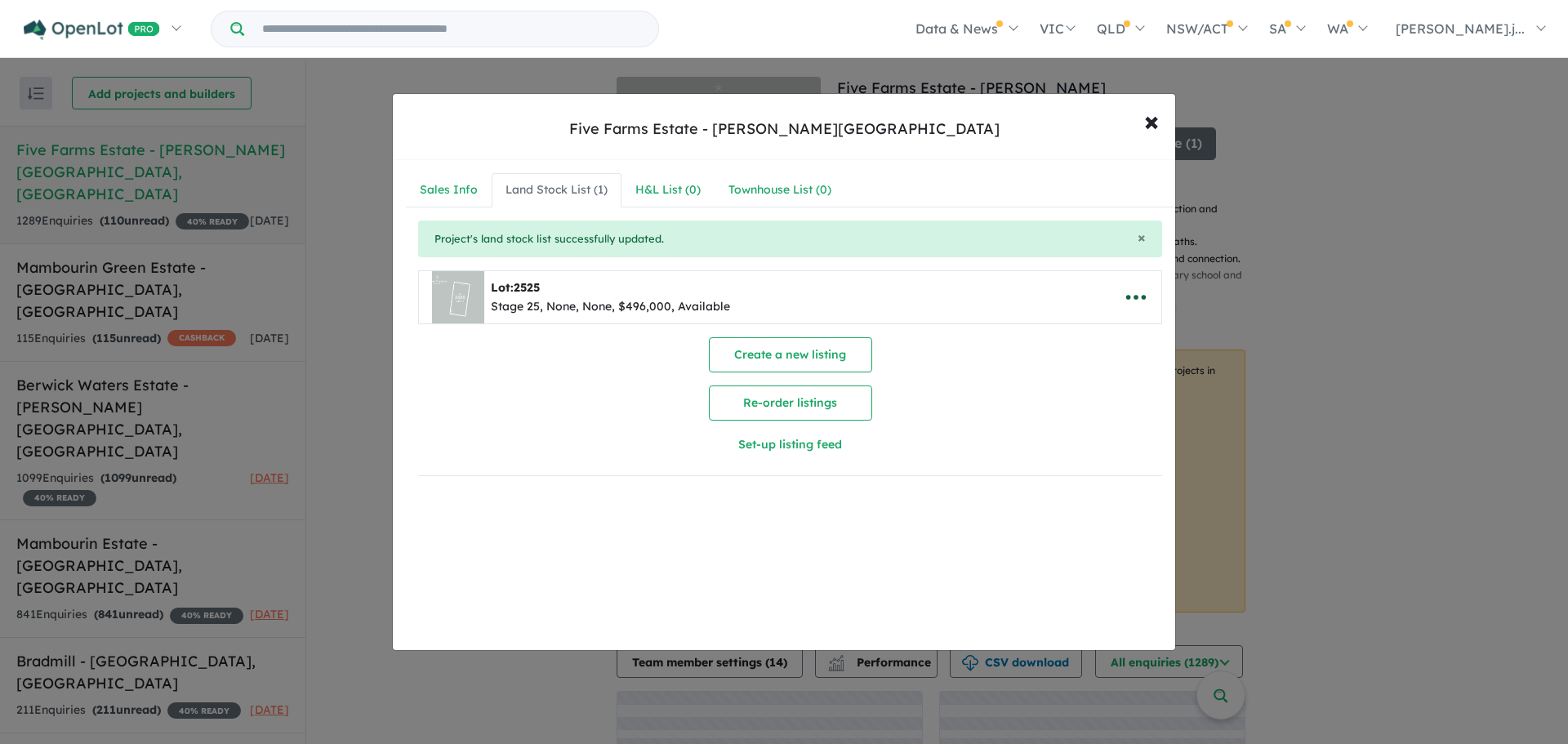
click at [1128, 301] on icon "button" at bounding box center [1136, 298] width 25 height 25
click at [1078, 376] on link "Remove" at bounding box center [1100, 375] width 121 height 37
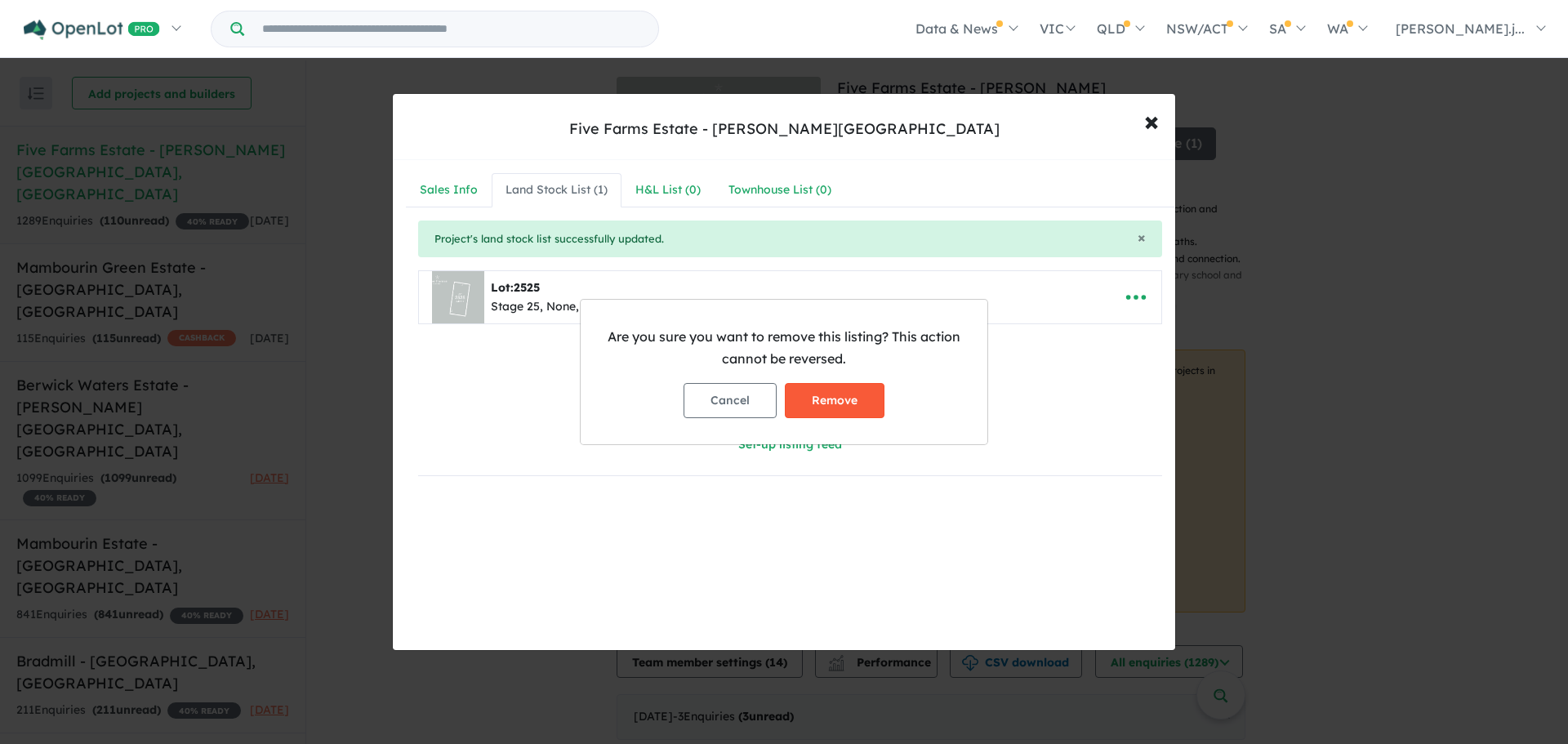
click at [858, 395] on button "Remove" at bounding box center [834, 401] width 100 height 35
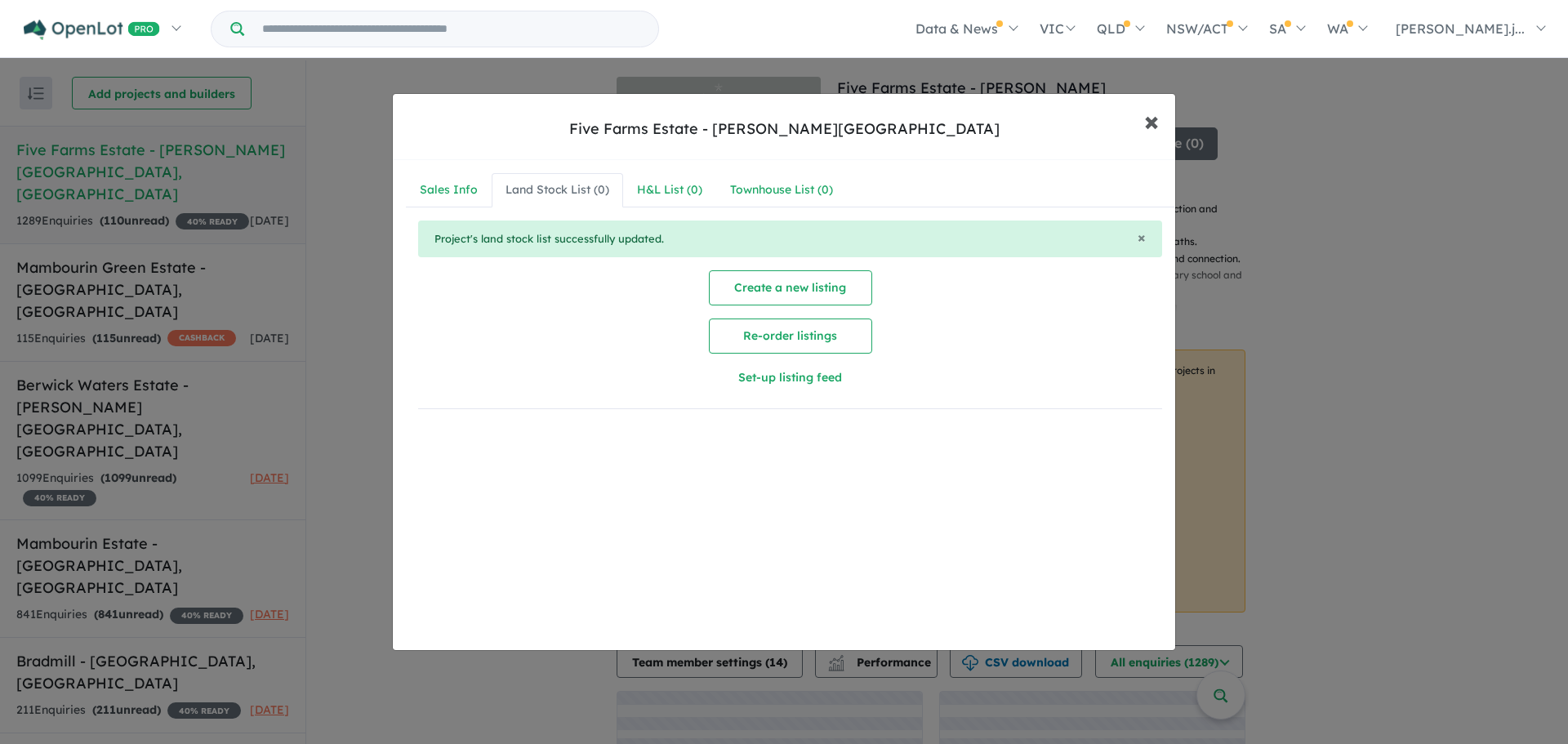
drag, startPoint x: 1146, startPoint y: 128, endPoint x: 1064, endPoint y: 188, distance: 101.6
click at [1146, 128] on span "×" at bounding box center [1151, 120] width 15 height 35
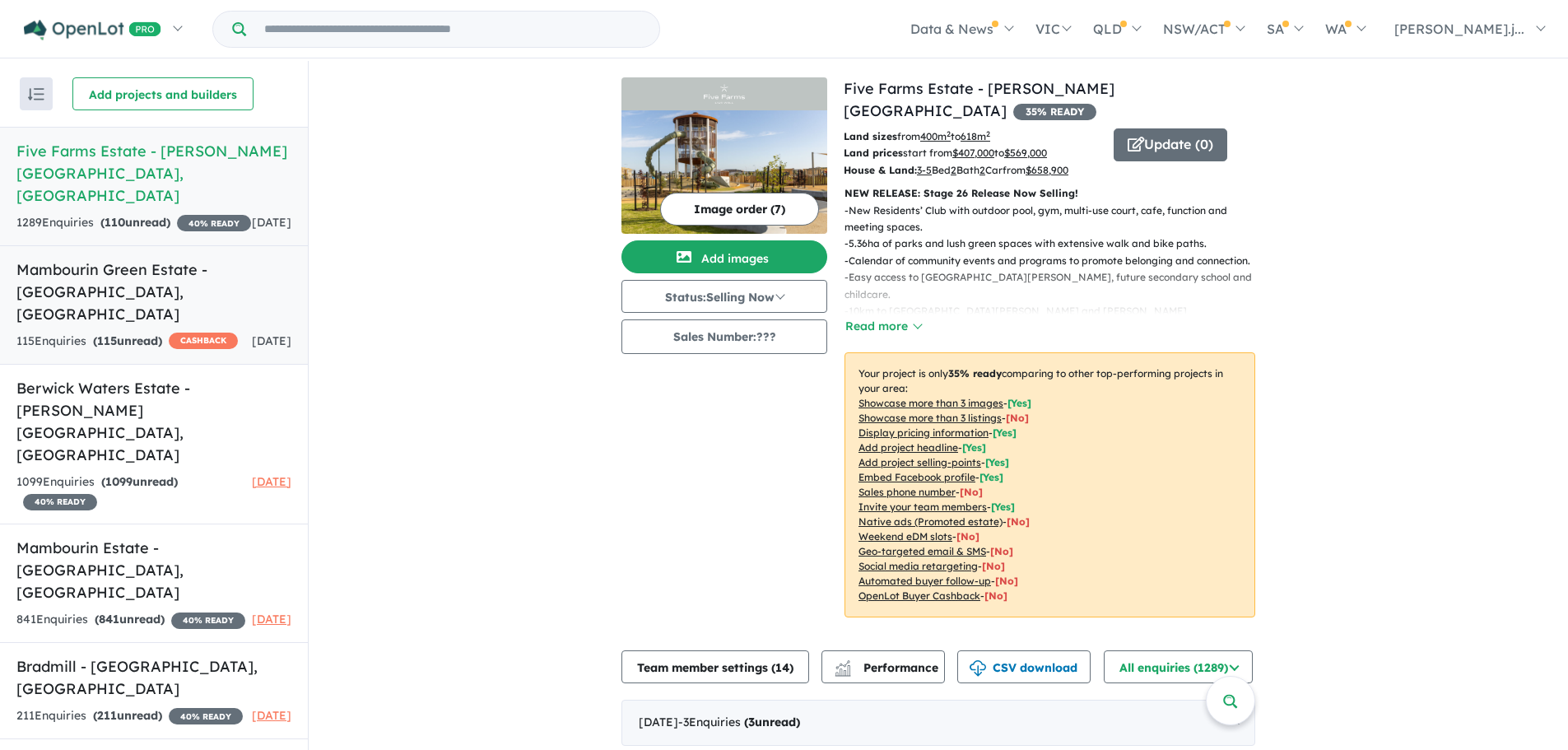
click at [157, 282] on link "Mambourin Green Estate - [GEOGRAPHIC_DATA] , [GEOGRAPHIC_DATA] 115 Enquir ies (…" at bounding box center [153, 305] width 308 height 120
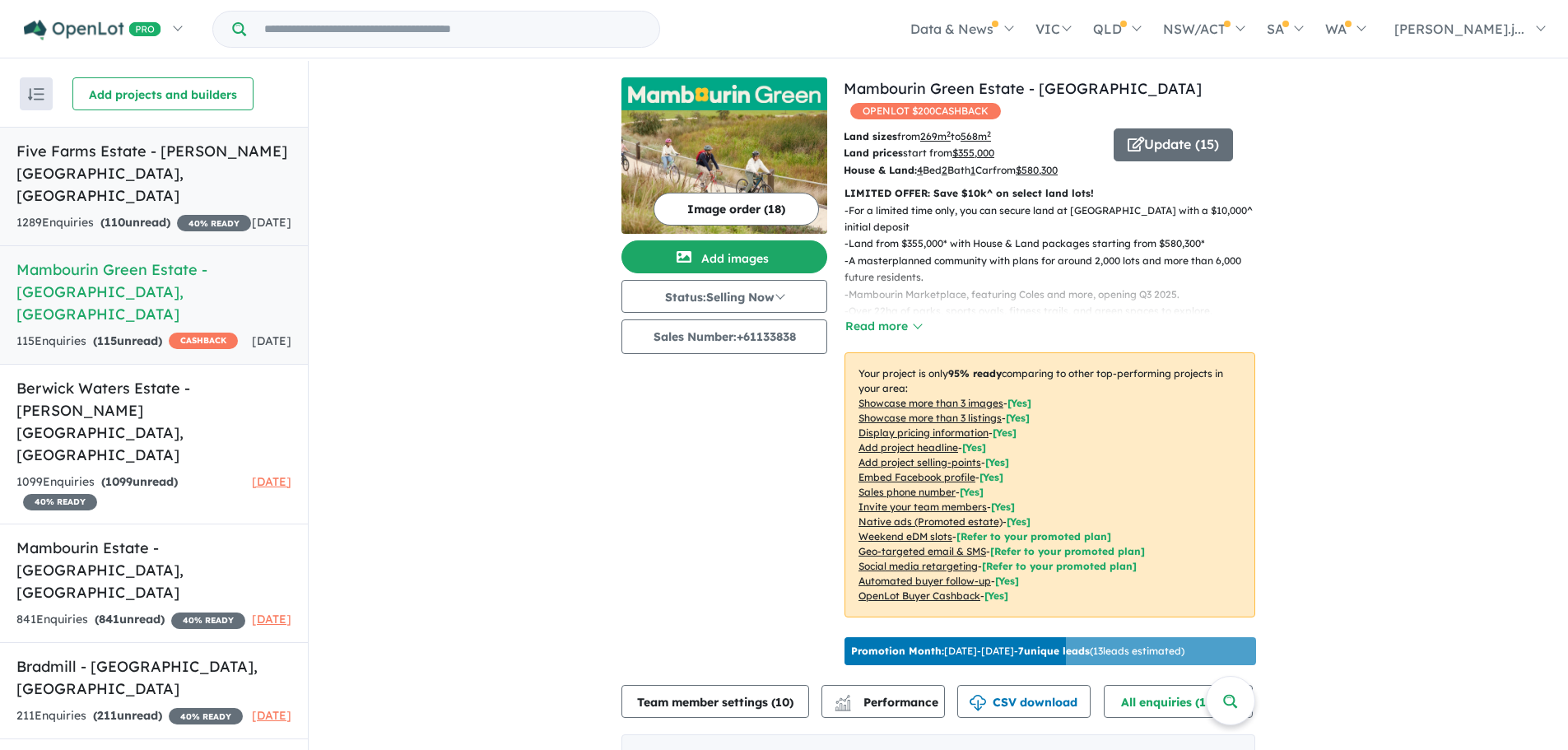
click at [178, 213] on div "1289 Enquir ies ( 110 unread) 40 % READY" at bounding box center [133, 223] width 235 height 20
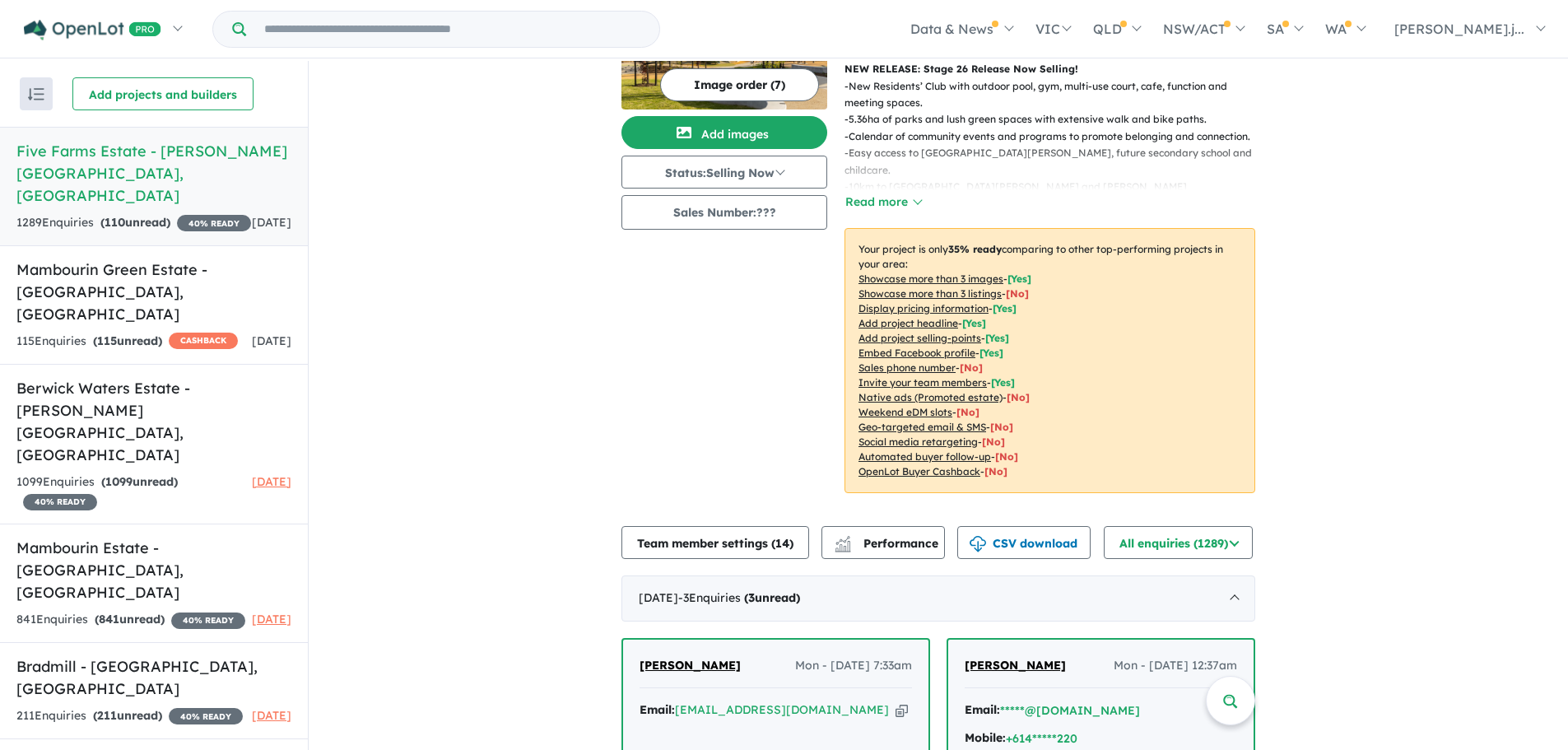
scroll to position [454, 0]
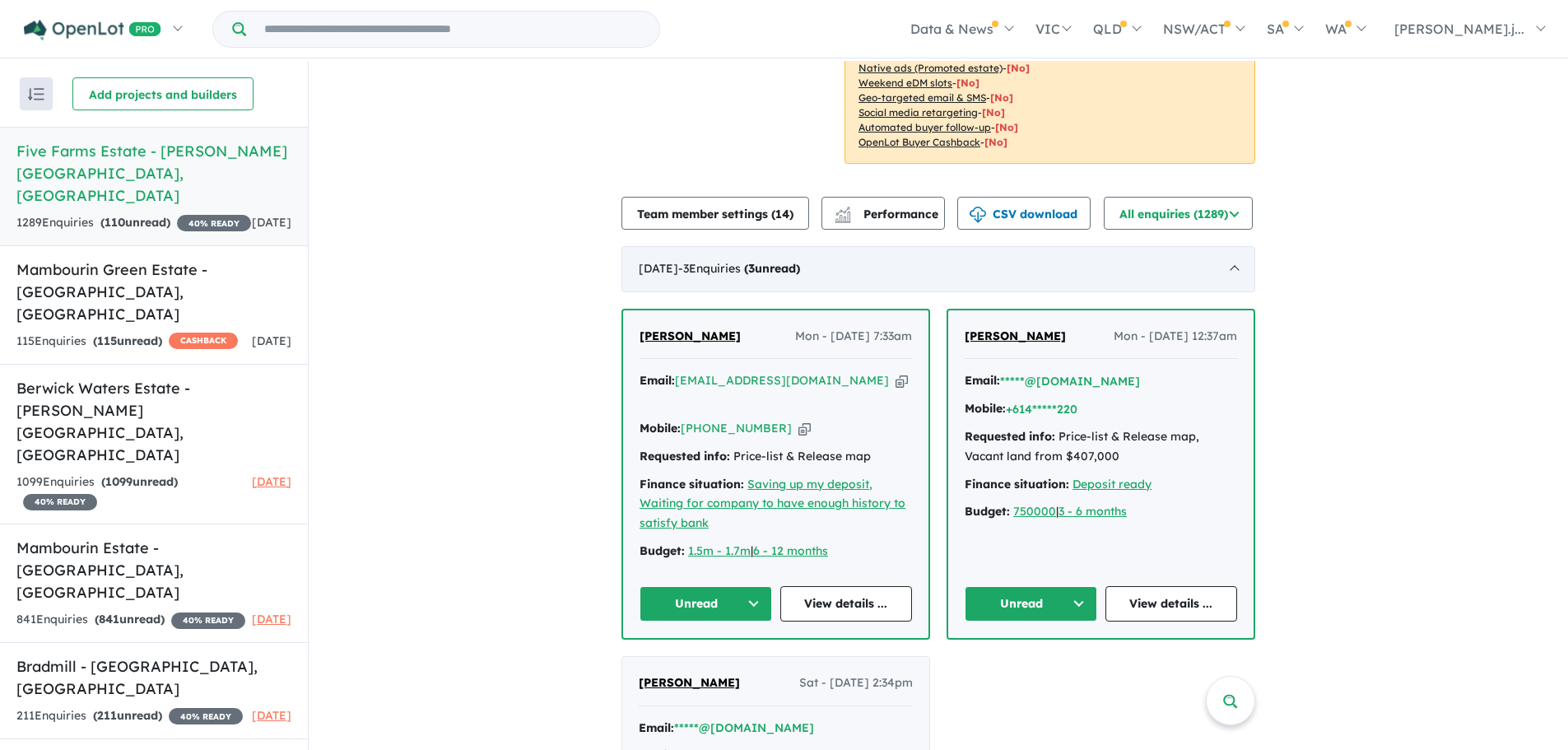
click at [899, 249] on div "[DATE] - 3 Enquir ies ( 3 unread)" at bounding box center [938, 270] width 634 height 46
